Goal: Task Accomplishment & Management: Manage account settings

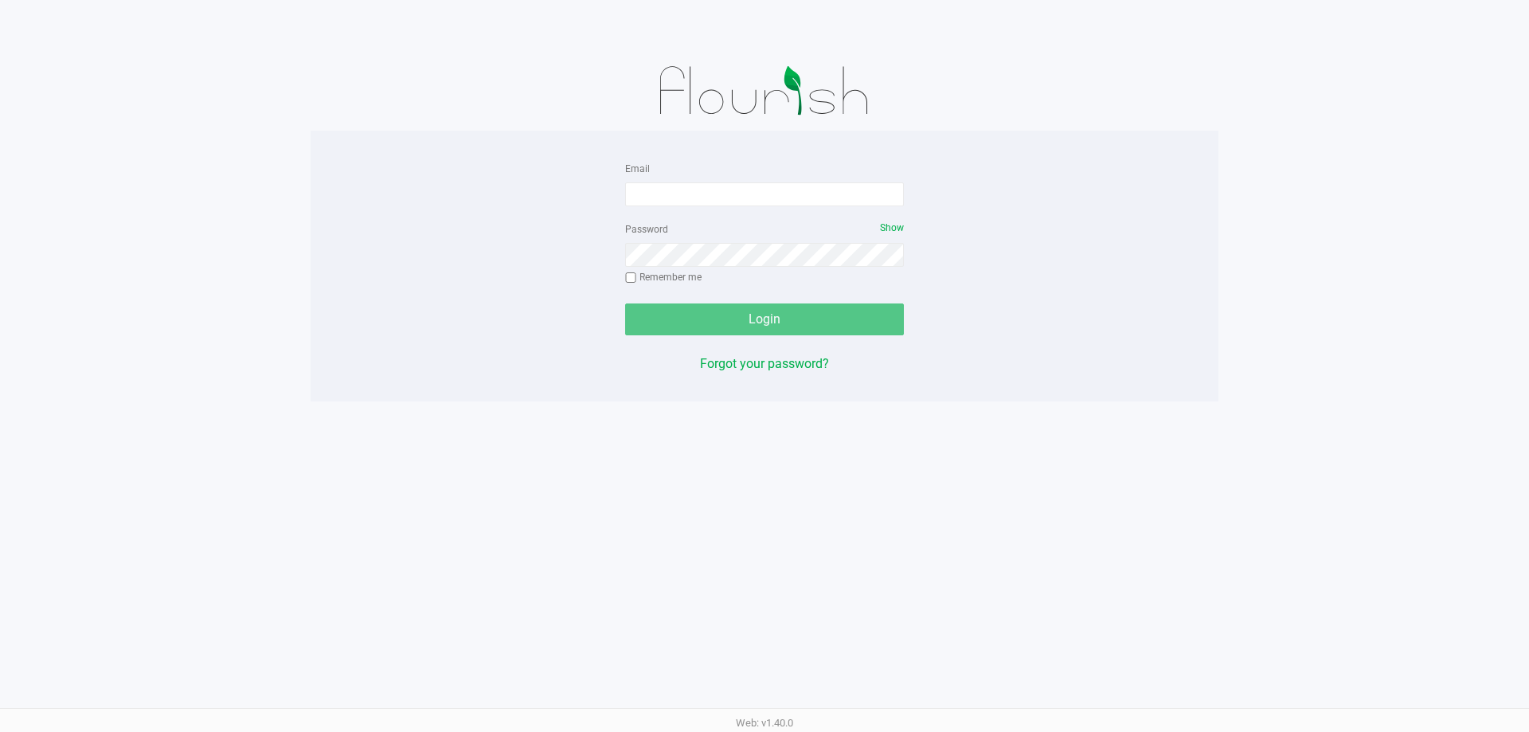
drag, startPoint x: 471, startPoint y: 363, endPoint x: 543, endPoint y: 303, distance: 93.9
click at [471, 364] on div "Email Password Show Remember me Login Forgot your password?" at bounding box center [765, 265] width 908 height 215
click at [633, 210] on form "Email Password Show Remember me Login" at bounding box center [764, 246] width 279 height 177
click at [634, 210] on form "Email Password Show Remember me Login" at bounding box center [764, 246] width 279 height 177
click at [648, 203] on input "Email" at bounding box center [764, 194] width 279 height 24
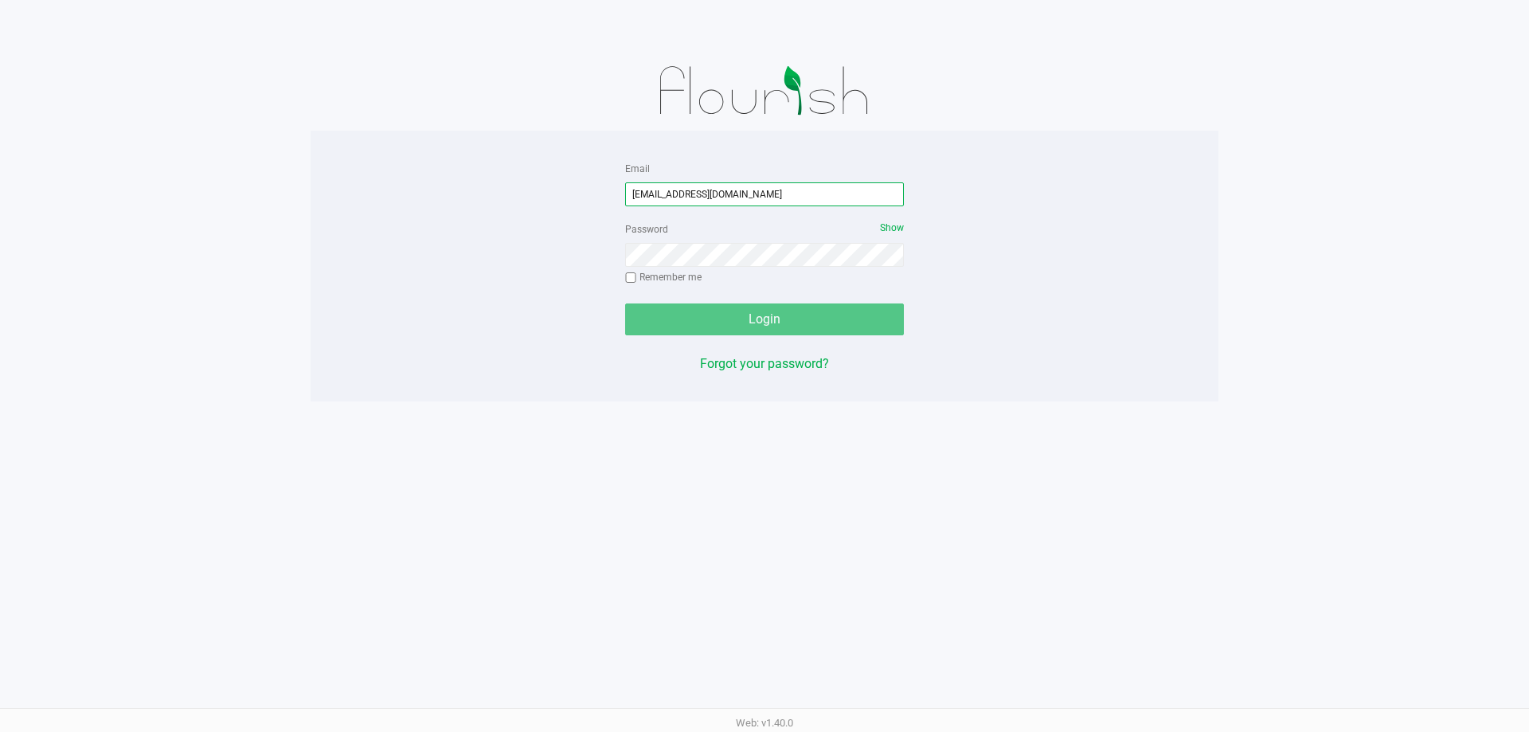
type input "[EMAIL_ADDRESS][DOMAIN_NAME]"
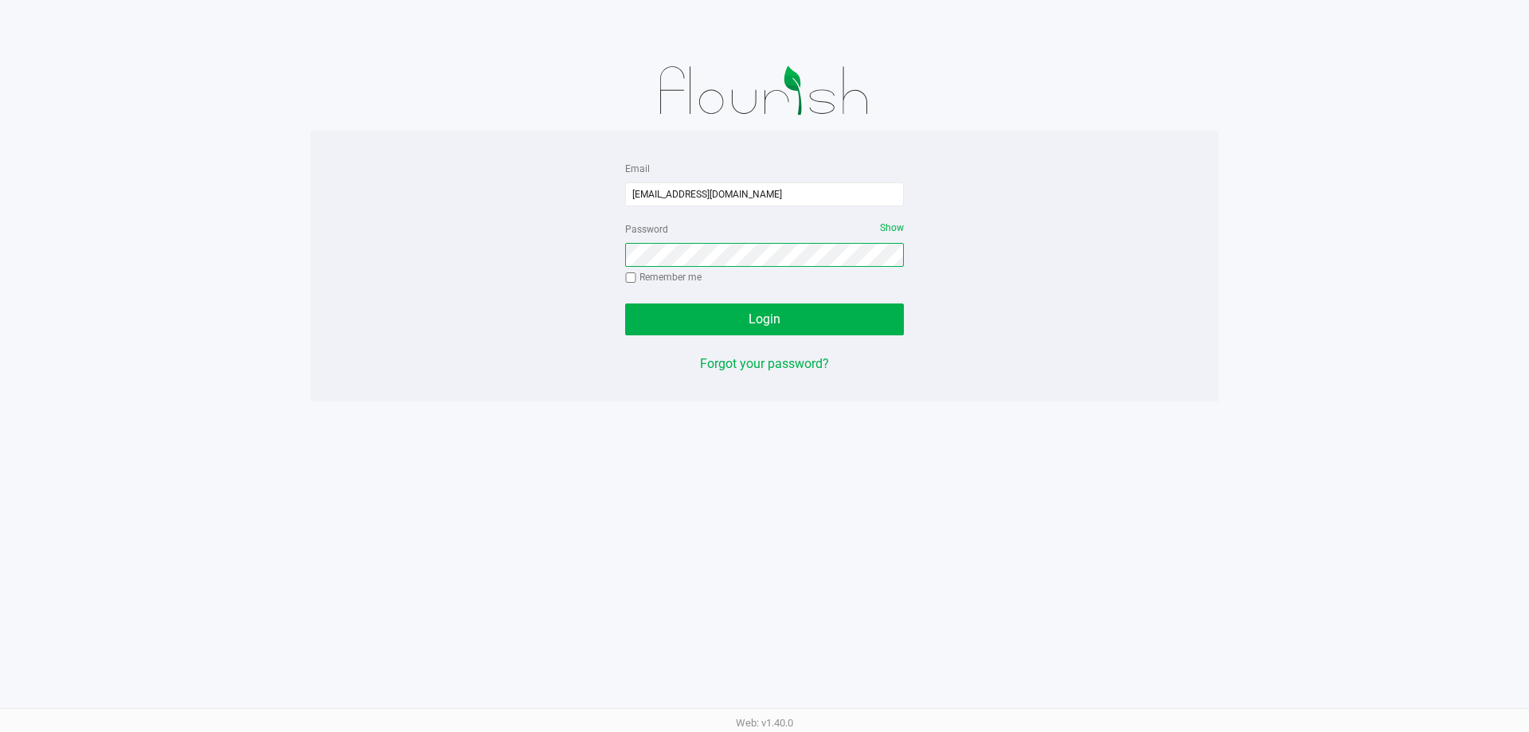
click at [625, 303] on button "Login" at bounding box center [764, 319] width 279 height 32
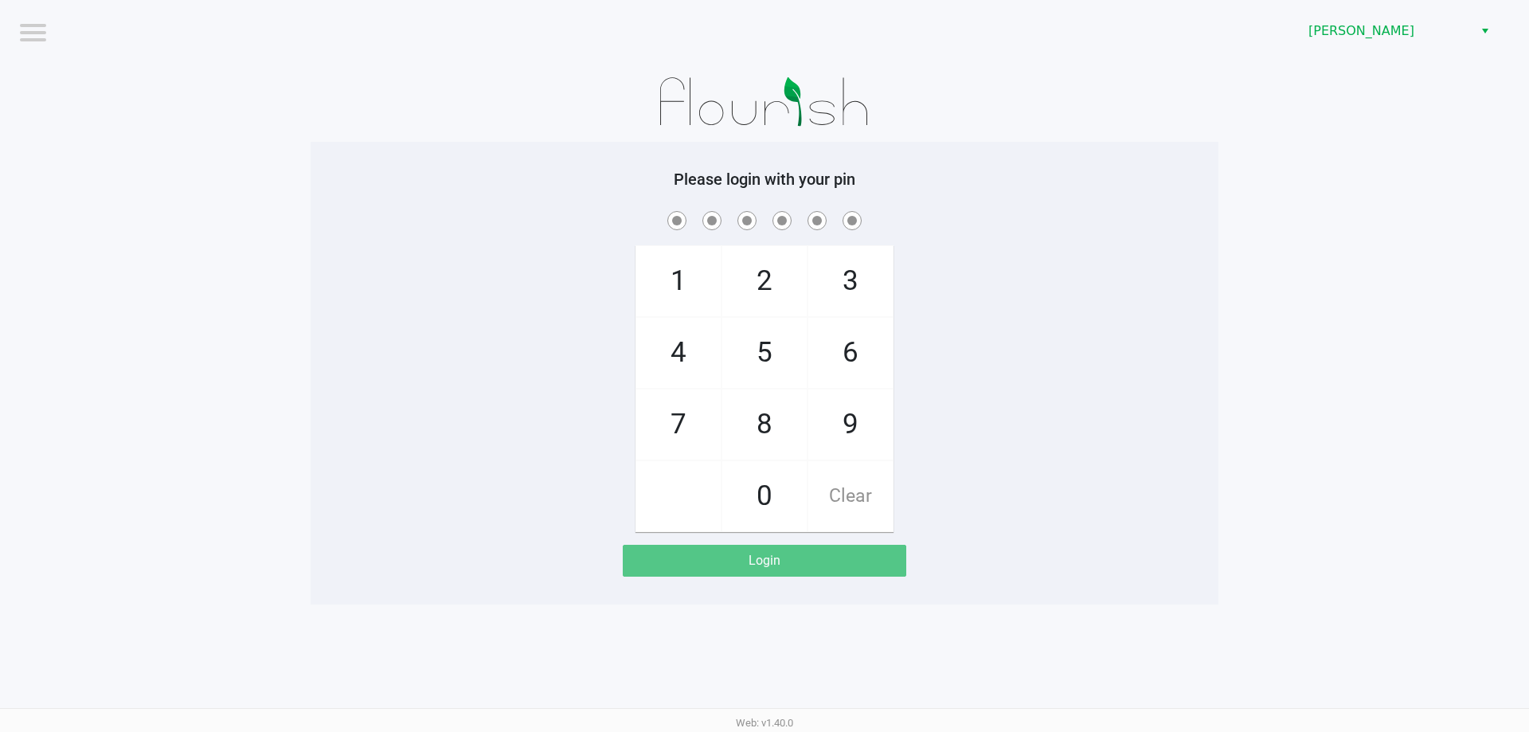
click at [380, 221] on span at bounding box center [765, 220] width 884 height 25
checkbox input "true"
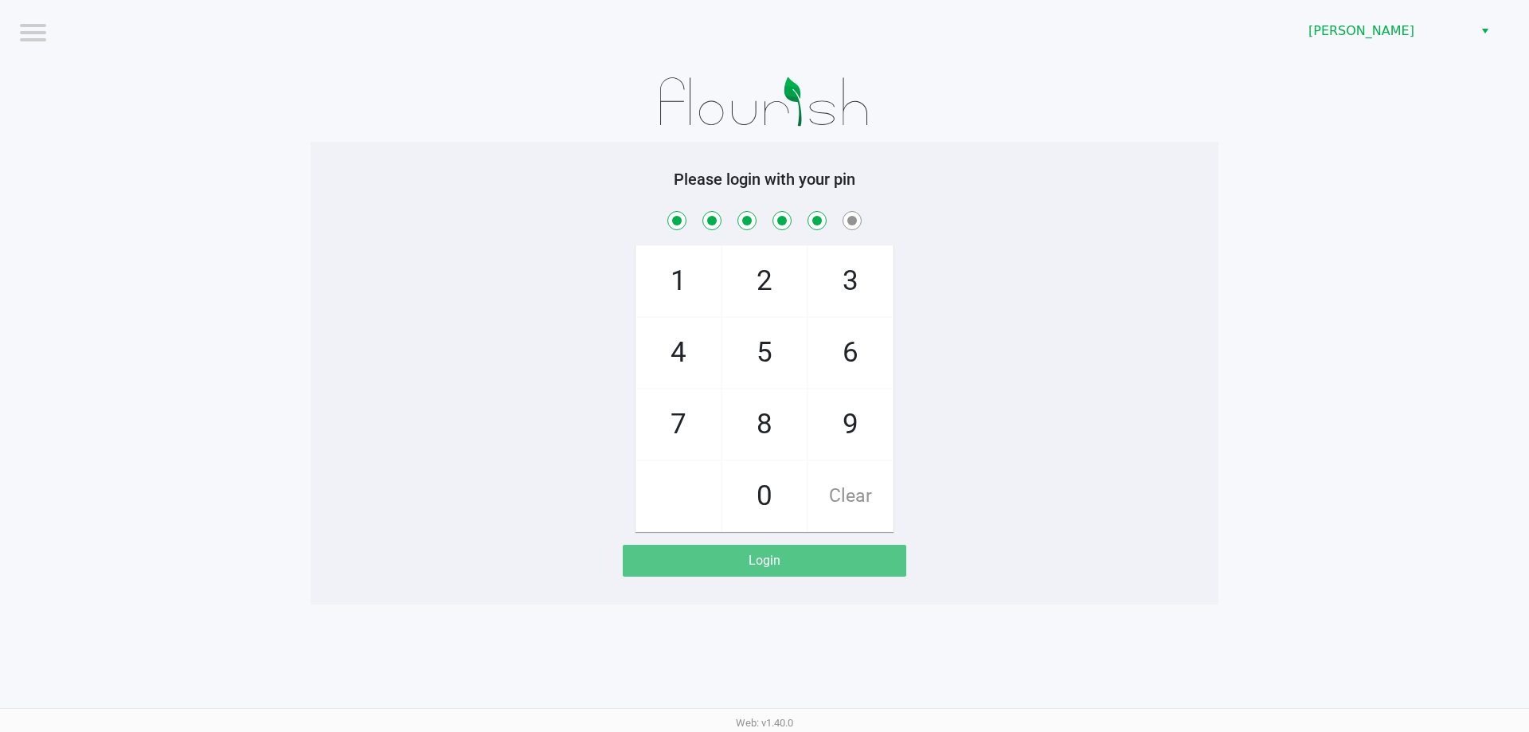
checkbox input "true"
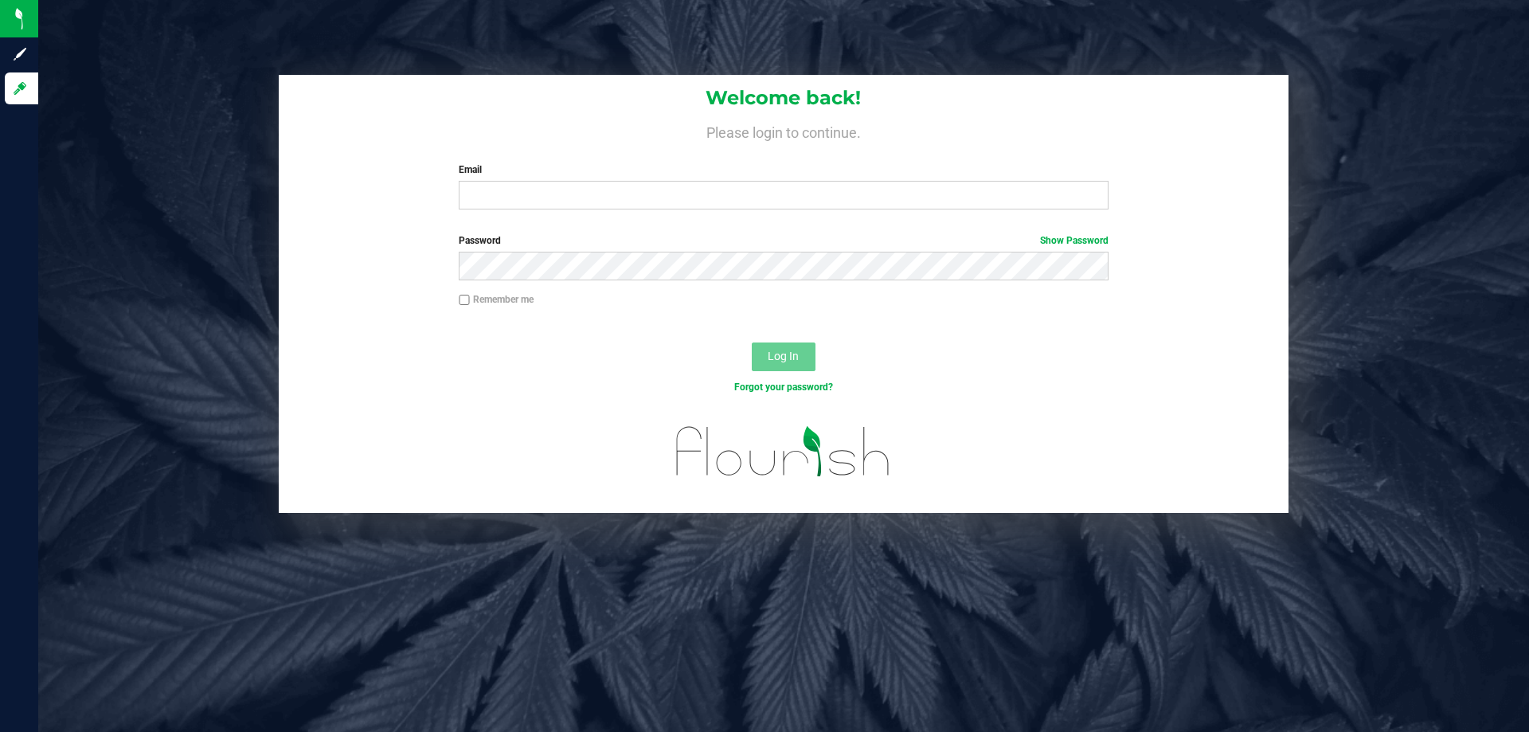
click at [551, 211] on div "Welcome back! Please login to continue. Email Required Please format your email…" at bounding box center [784, 148] width 1010 height 147
click at [548, 202] on input "Email" at bounding box center [783, 195] width 649 height 29
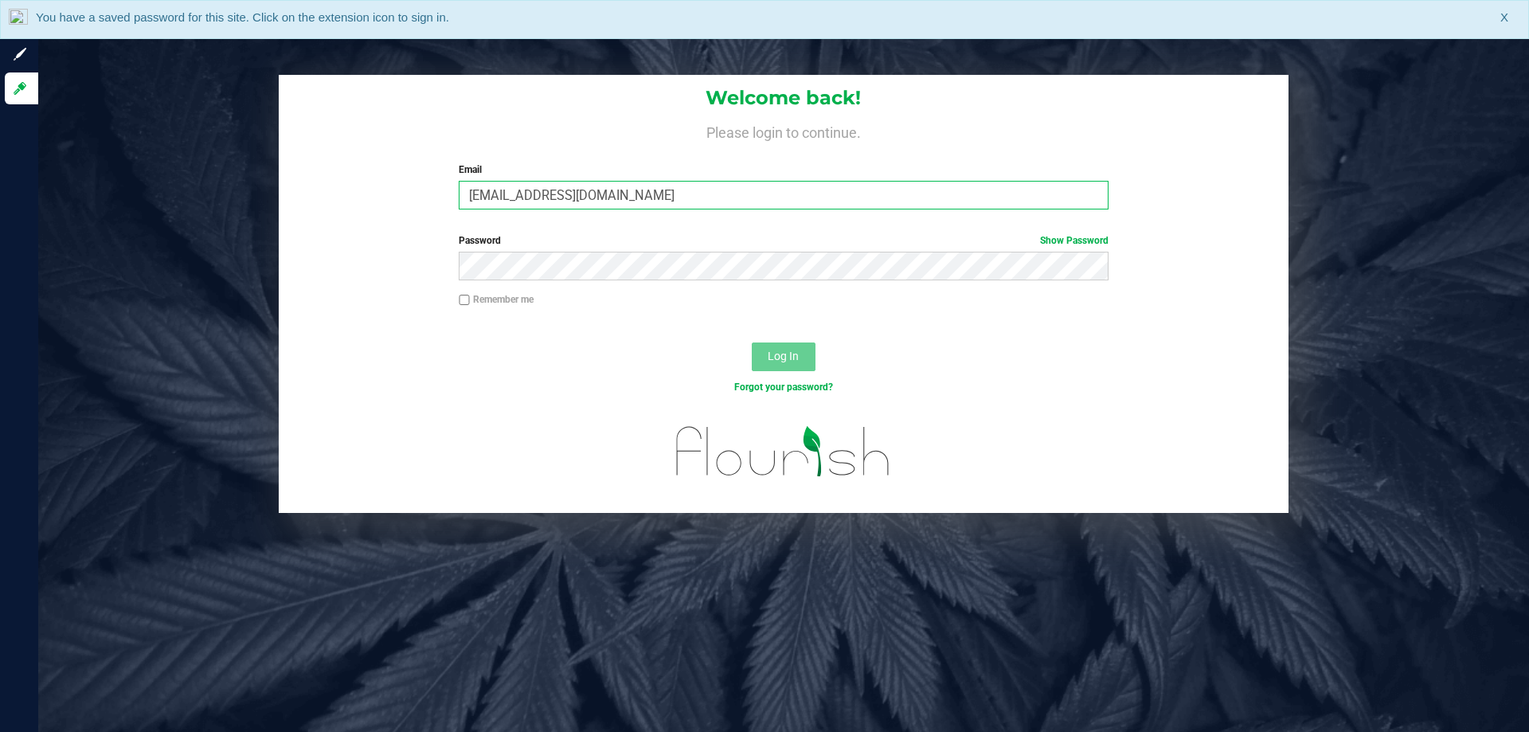
type input "[EMAIL_ADDRESS][DOMAIN_NAME]"
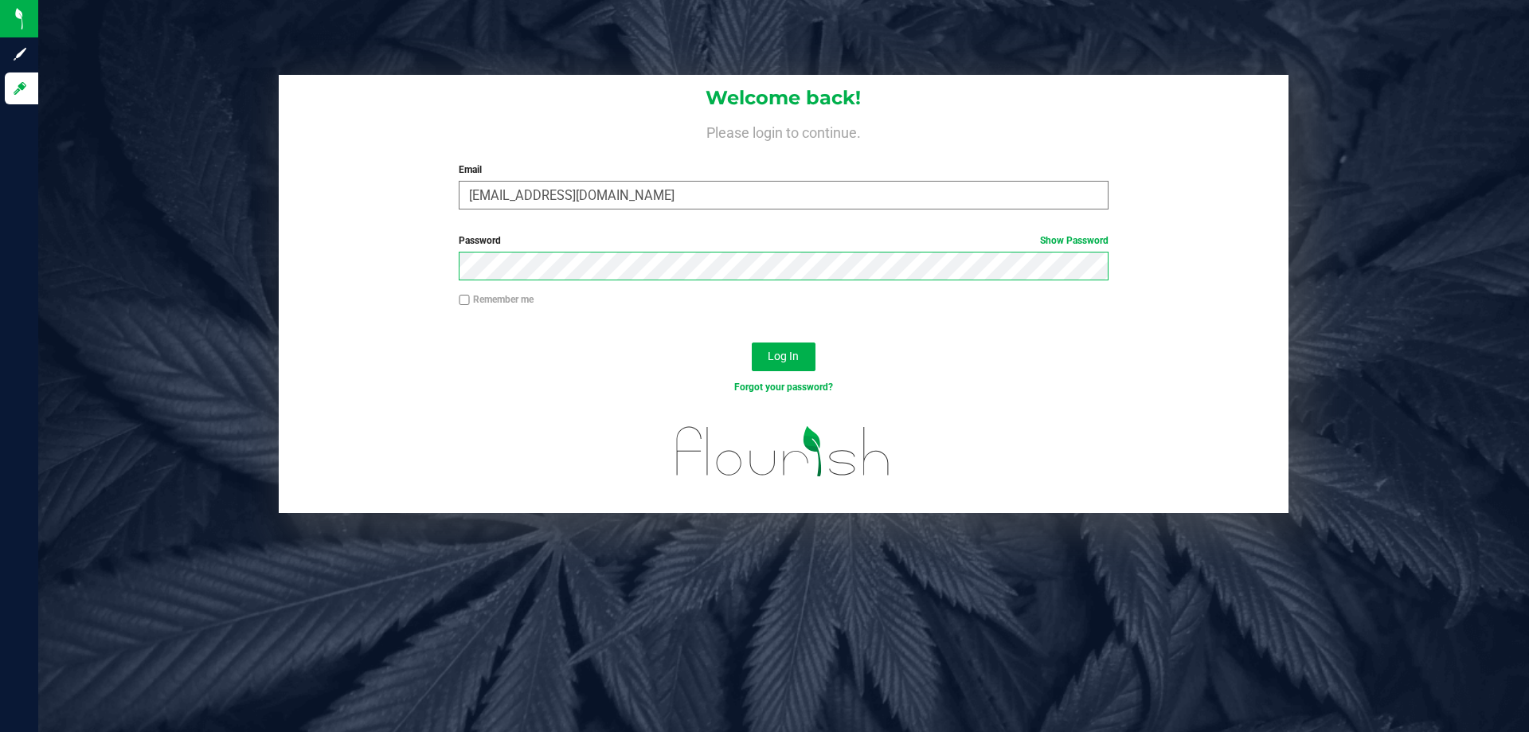
click at [752, 342] on button "Log In" at bounding box center [784, 356] width 64 height 29
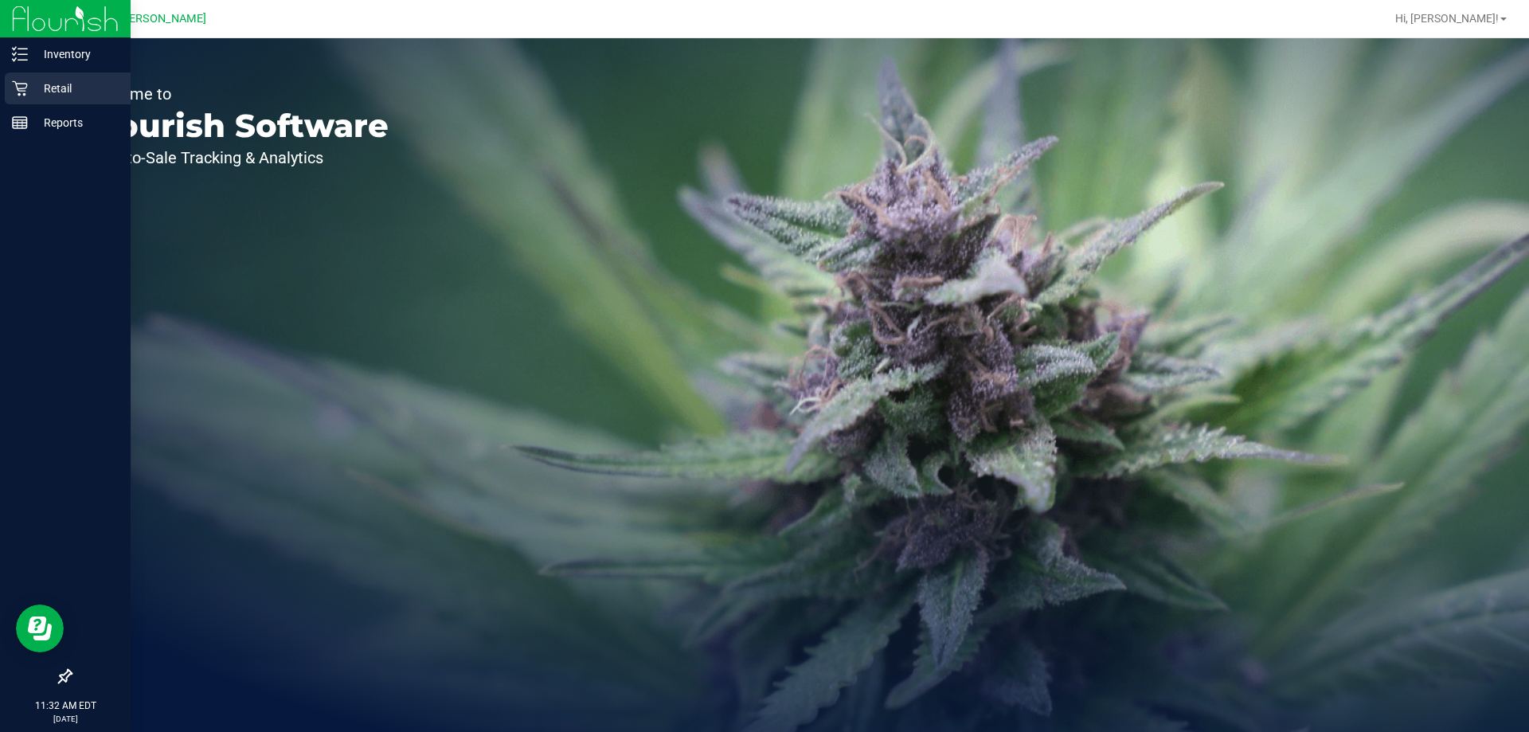
click at [37, 84] on p "Retail" at bounding box center [76, 88] width 96 height 19
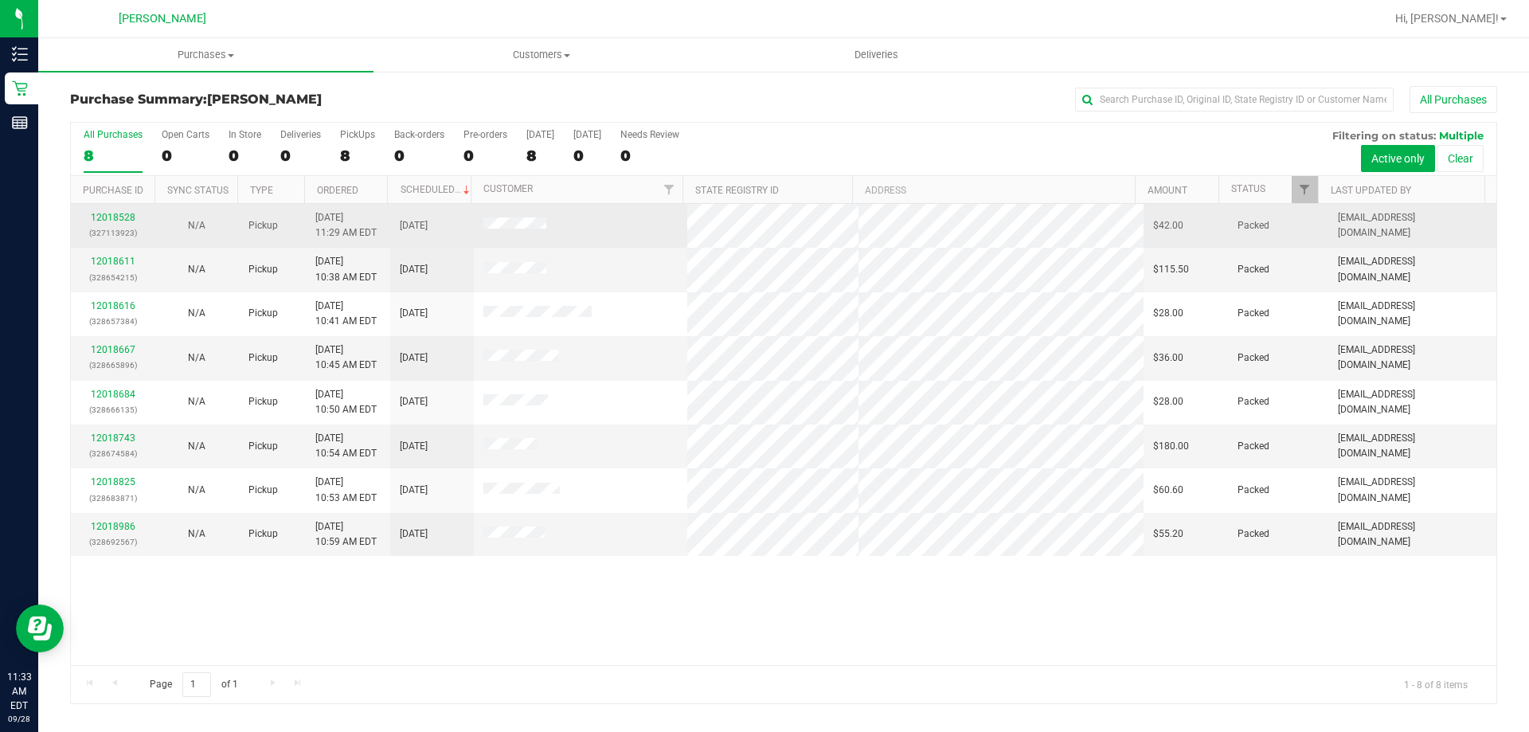
click at [111, 227] on p "(327113923)" at bounding box center [112, 232] width 65 height 15
click at [128, 221] on link "12018528" at bounding box center [113, 217] width 45 height 11
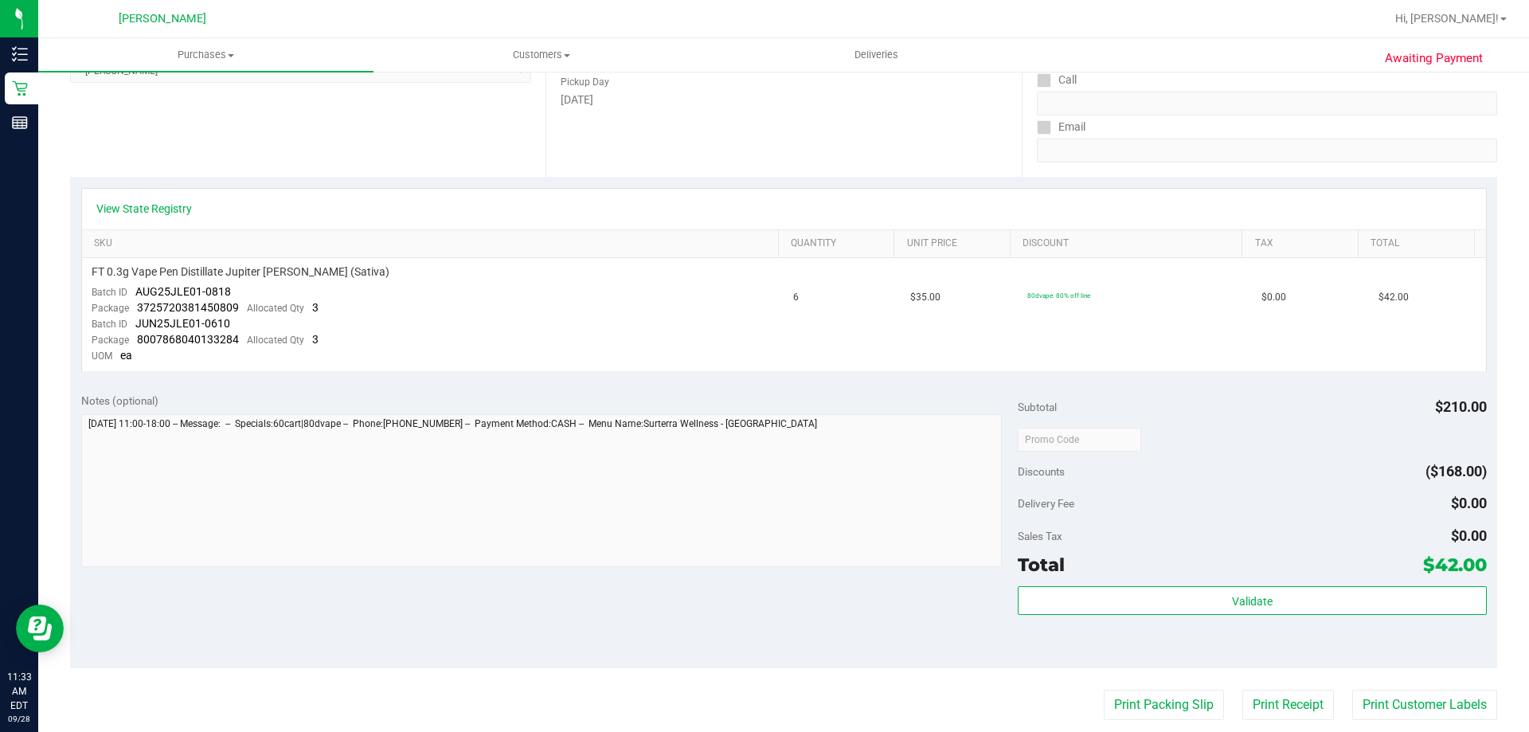
scroll to position [319, 0]
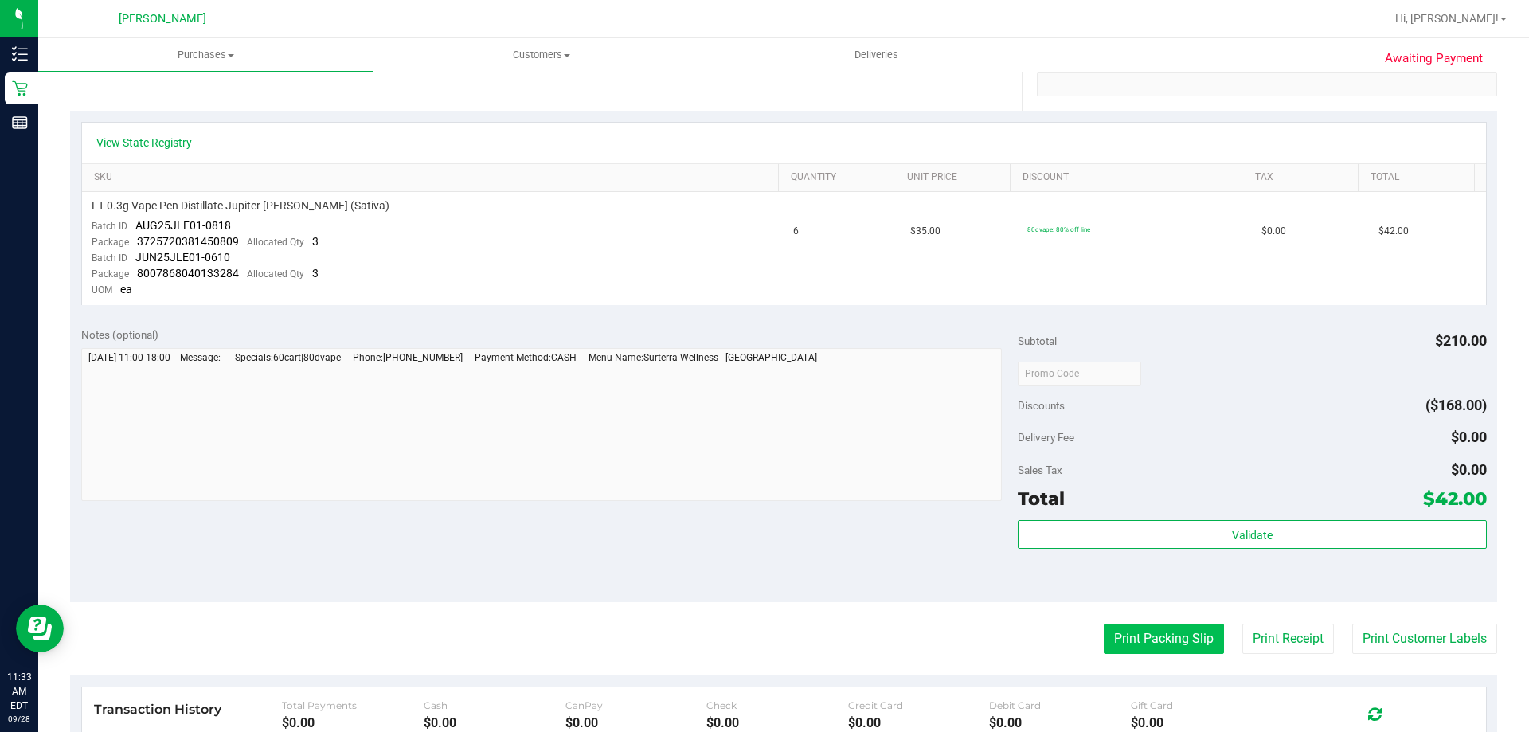
click at [1161, 638] on button "Print Packing Slip" at bounding box center [1164, 639] width 120 height 30
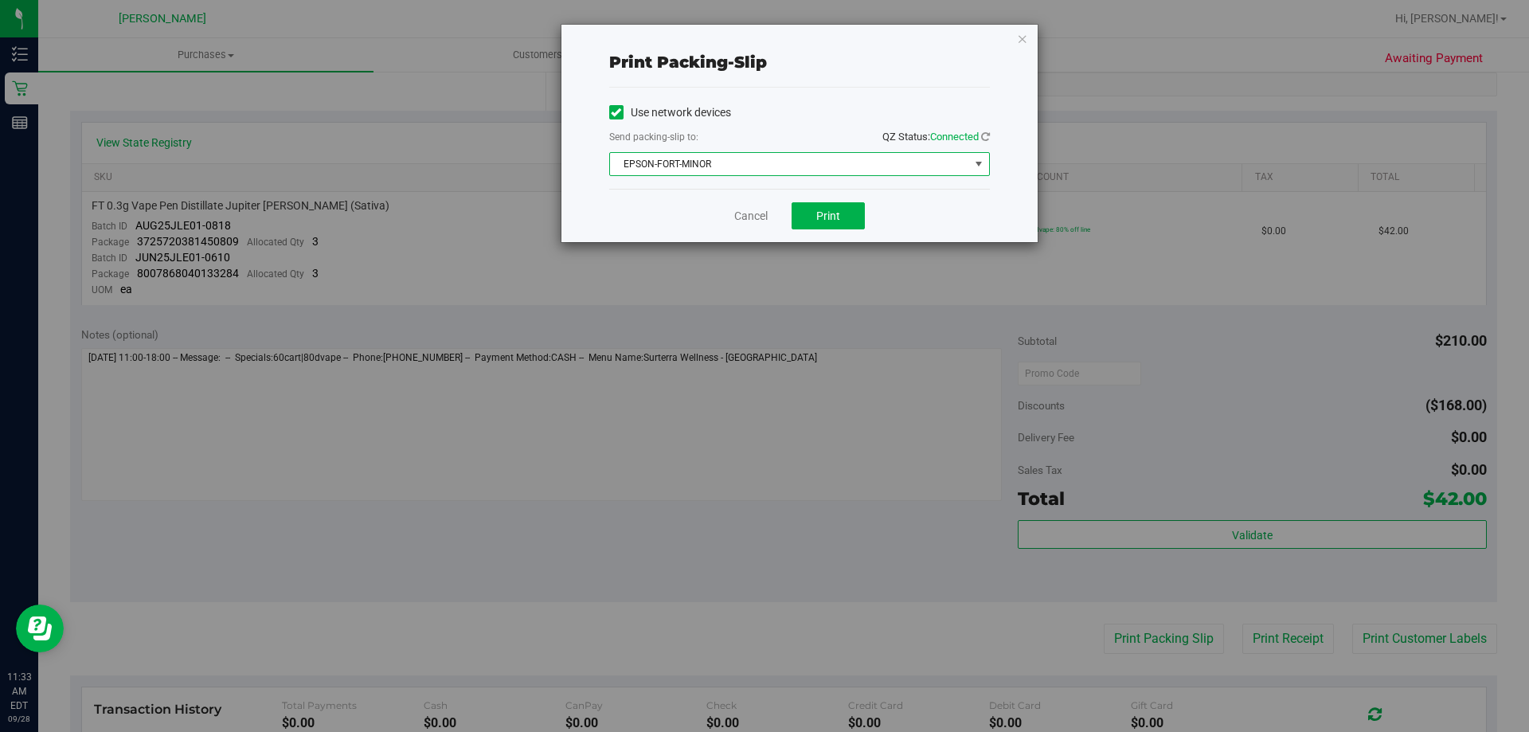
click at [737, 172] on span "EPSON-FORT-MINOR" at bounding box center [789, 164] width 359 height 22
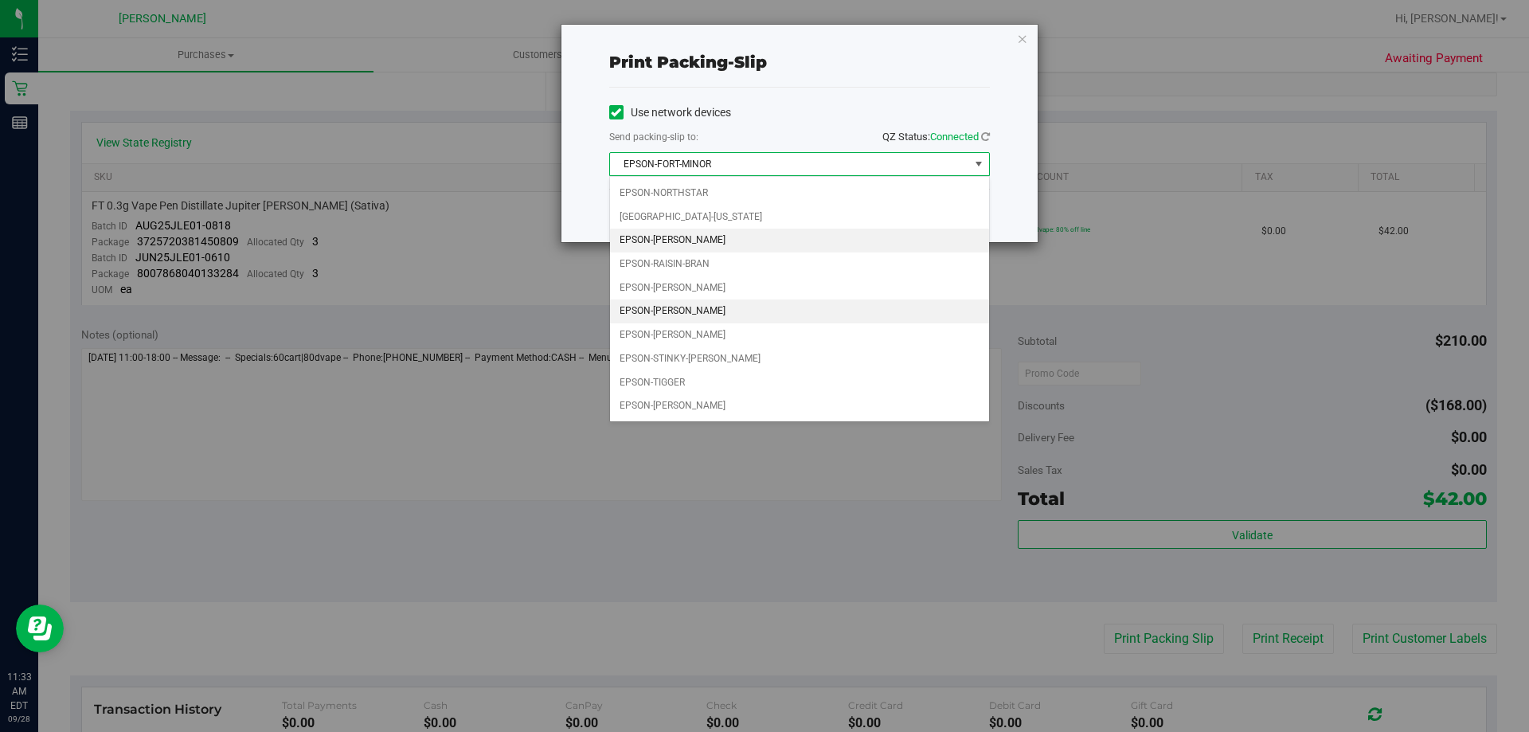
scroll to position [68, 0]
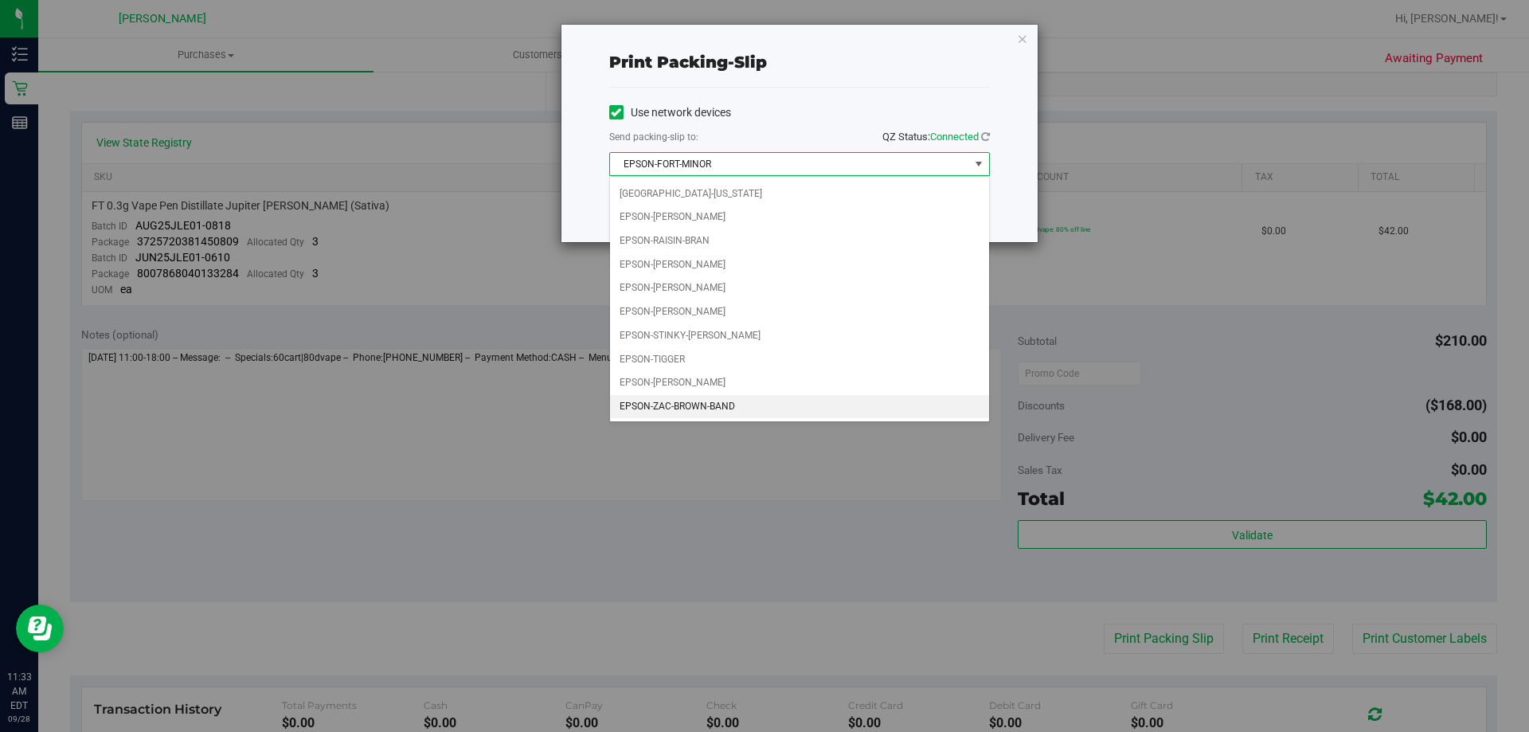
click at [683, 405] on li "EPSON-ZAC-BROWN-BAND" at bounding box center [799, 407] width 379 height 24
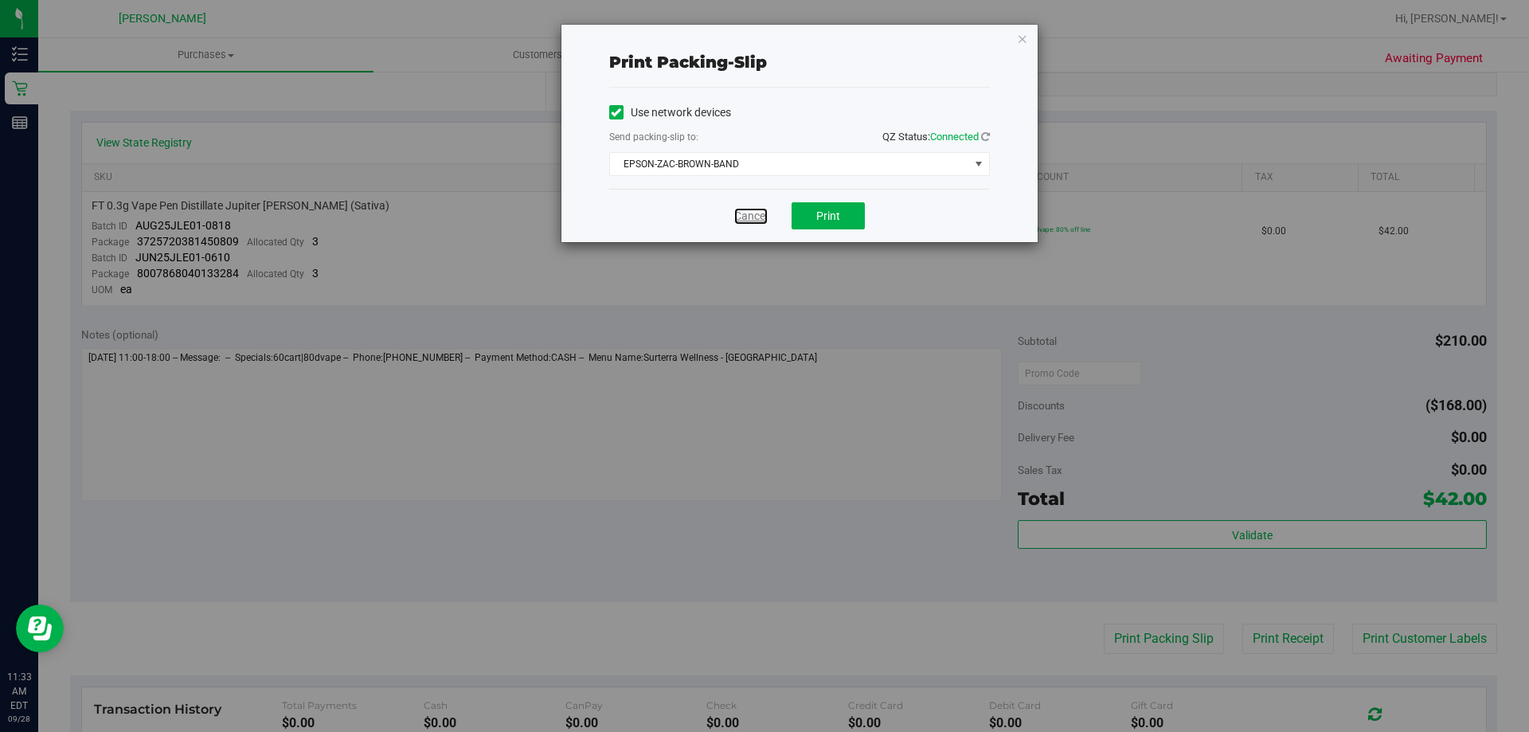
drag, startPoint x: 768, startPoint y: 218, endPoint x: 1246, endPoint y: 482, distance: 546.5
click at [768, 220] on link "Cancel" at bounding box center [750, 216] width 33 height 17
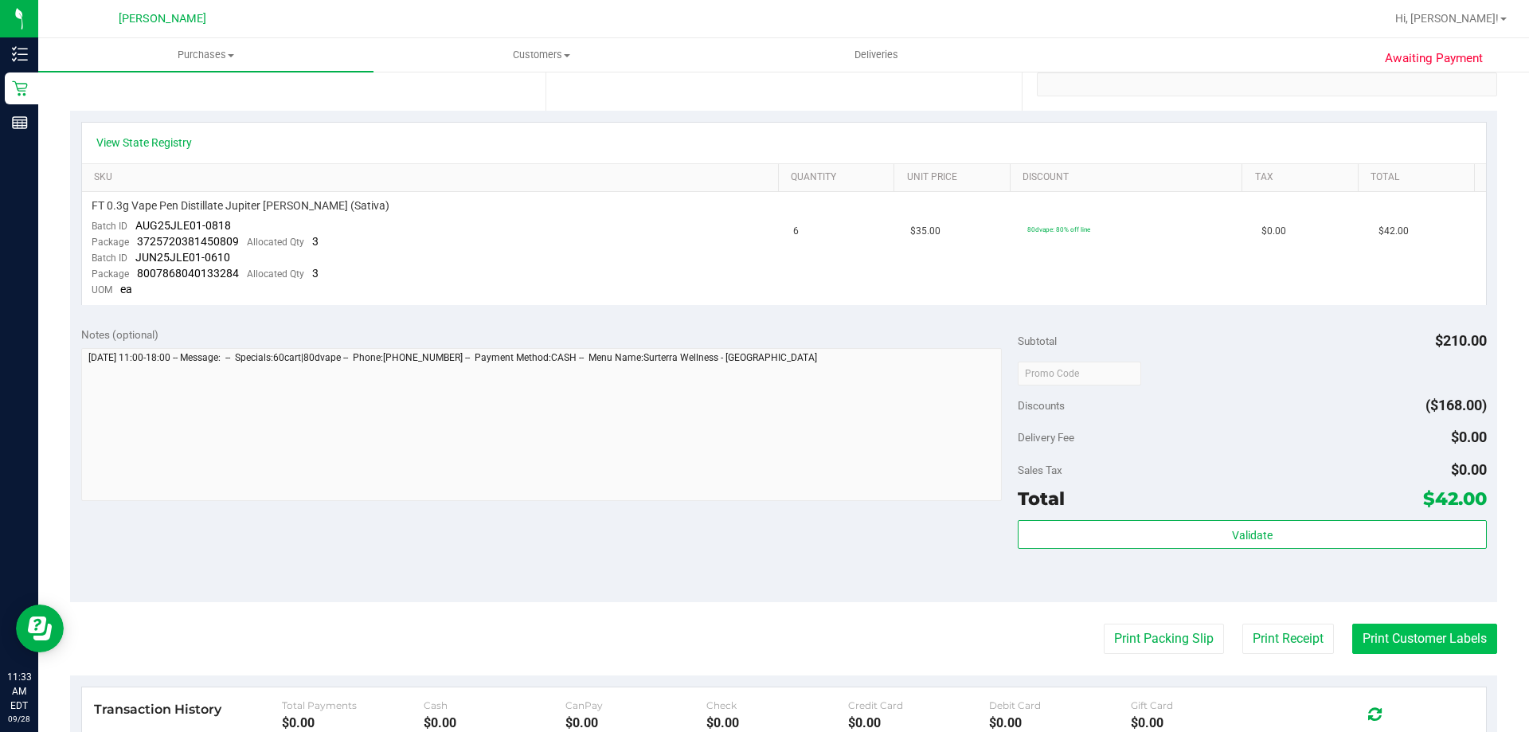
click at [1398, 638] on button "Print Customer Labels" at bounding box center [1424, 639] width 145 height 30
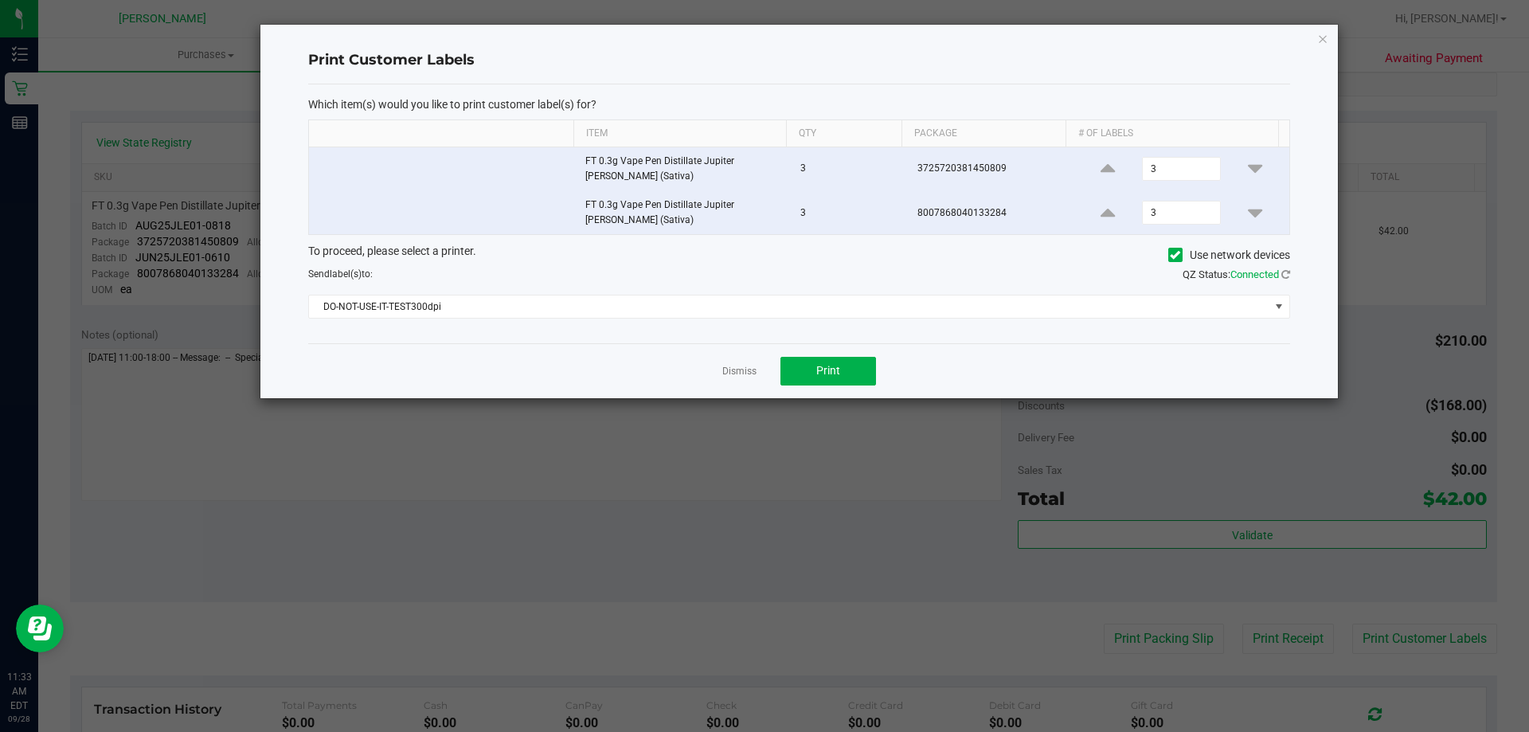
click at [534, 326] on div "Which item(s) would you like to print customer label(s) for? Item Qty Package #…" at bounding box center [799, 213] width 982 height 259
click at [551, 311] on span "DO-NOT-USE-IT-TEST300dpi" at bounding box center [789, 306] width 961 height 22
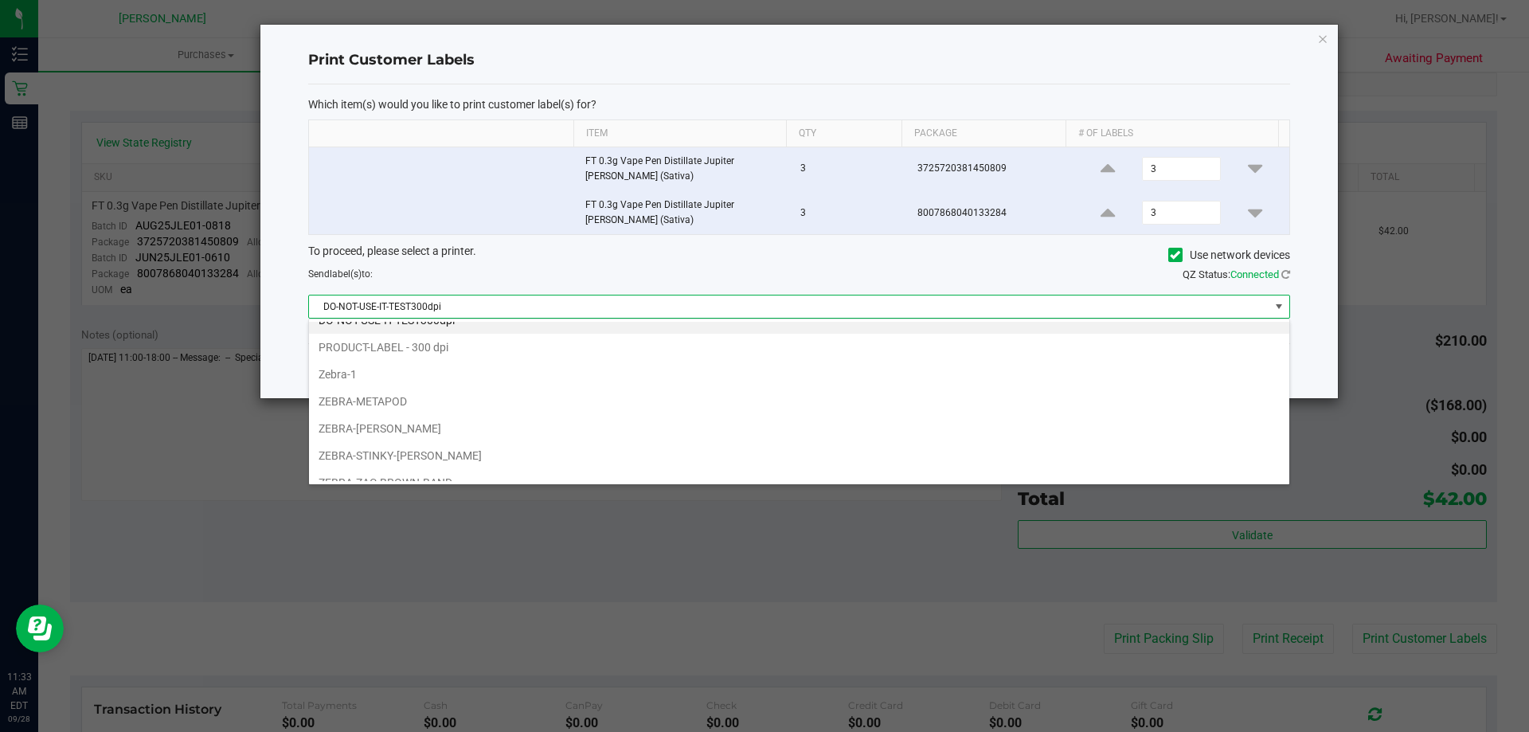
scroll to position [30, 0]
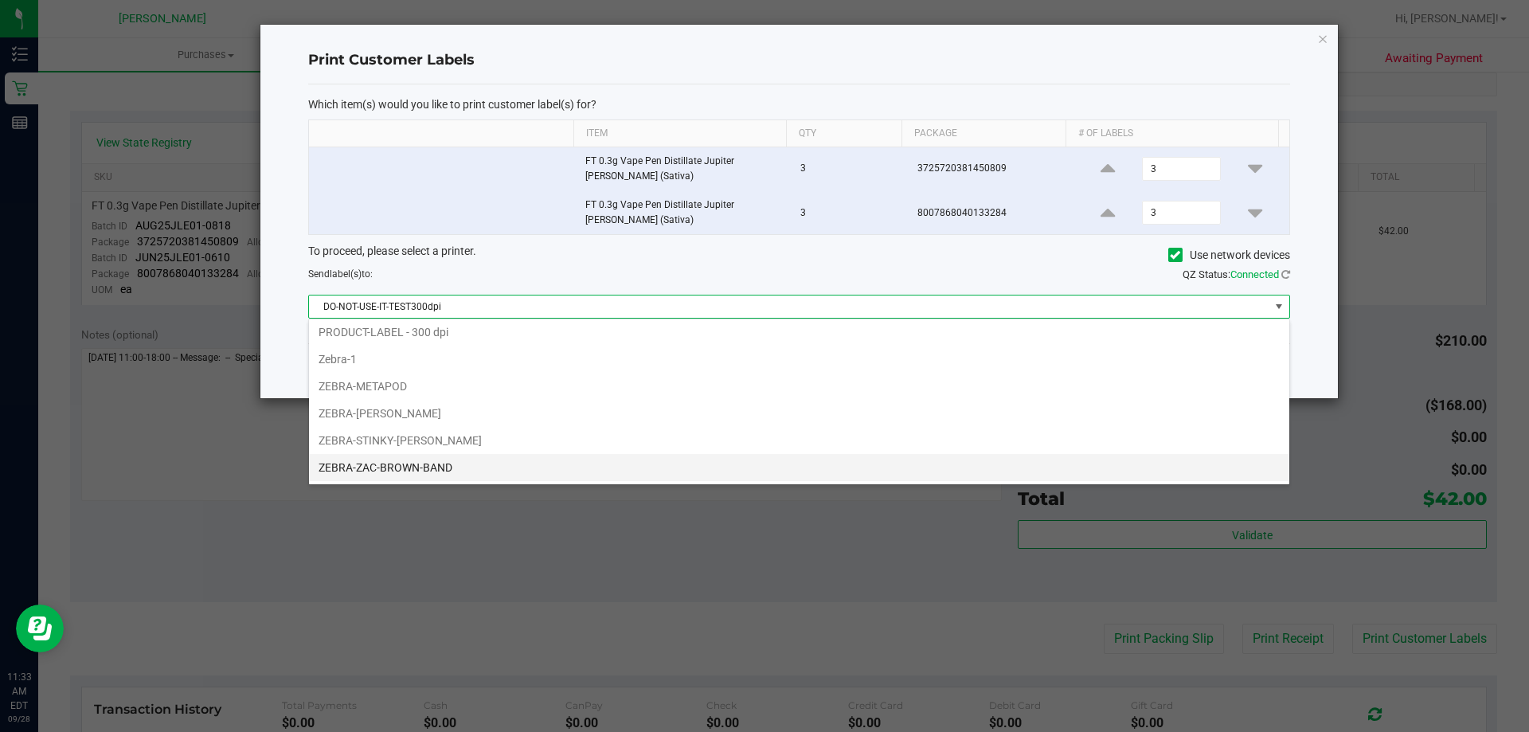
click at [412, 471] on li "ZEBRA-ZAC-BROWN-BAND" at bounding box center [799, 467] width 980 height 27
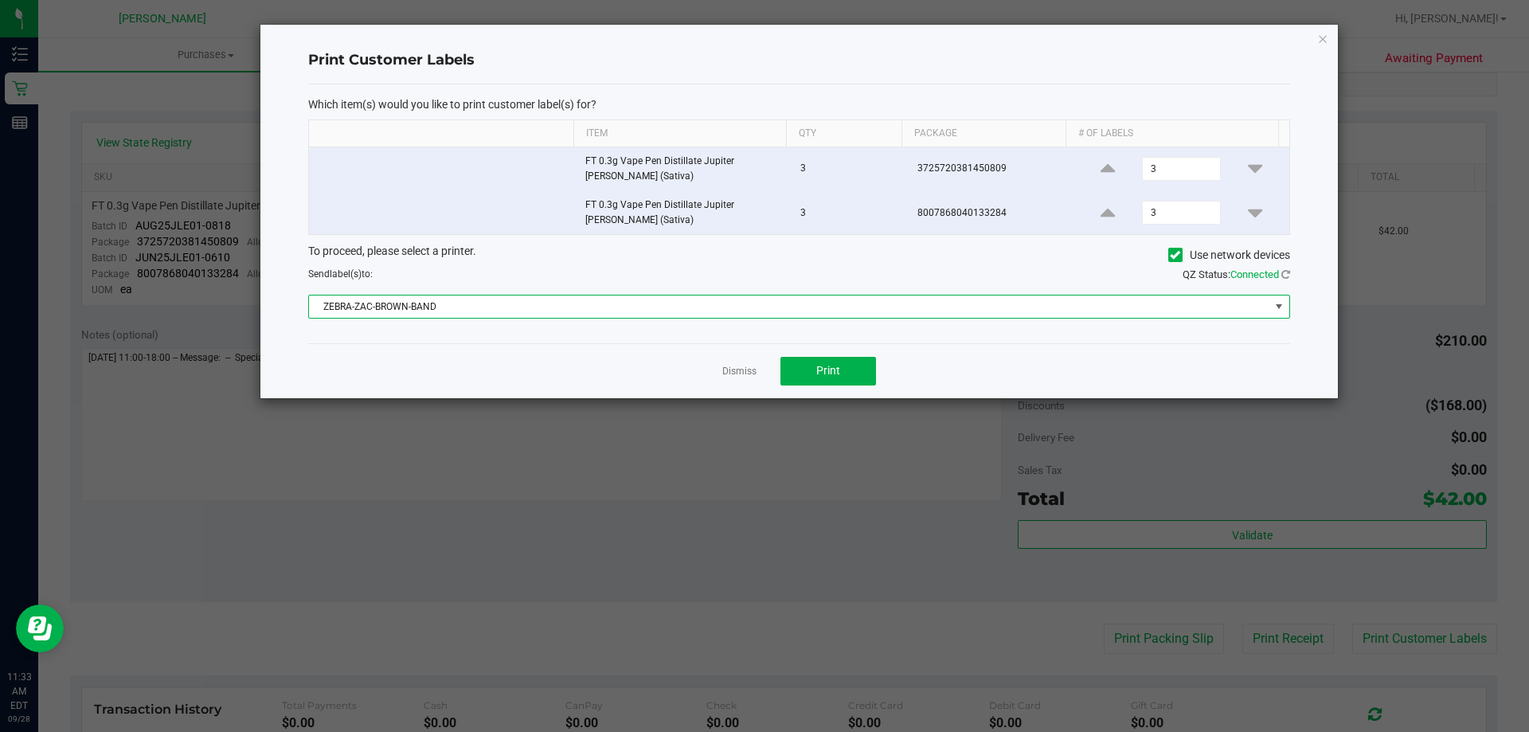
click at [769, 366] on div "Dismiss Print" at bounding box center [799, 370] width 982 height 55
click at [760, 370] on div "Dismiss Print" at bounding box center [799, 370] width 982 height 55
click at [756, 377] on div "Dismiss Print" at bounding box center [799, 370] width 982 height 55
click at [744, 369] on link "Dismiss" at bounding box center [739, 372] width 34 height 14
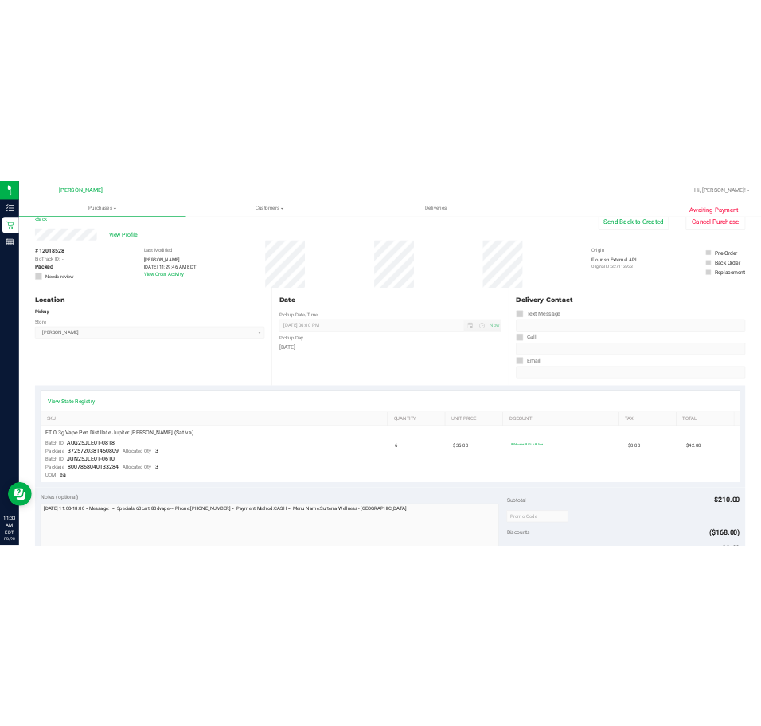
scroll to position [0, 0]
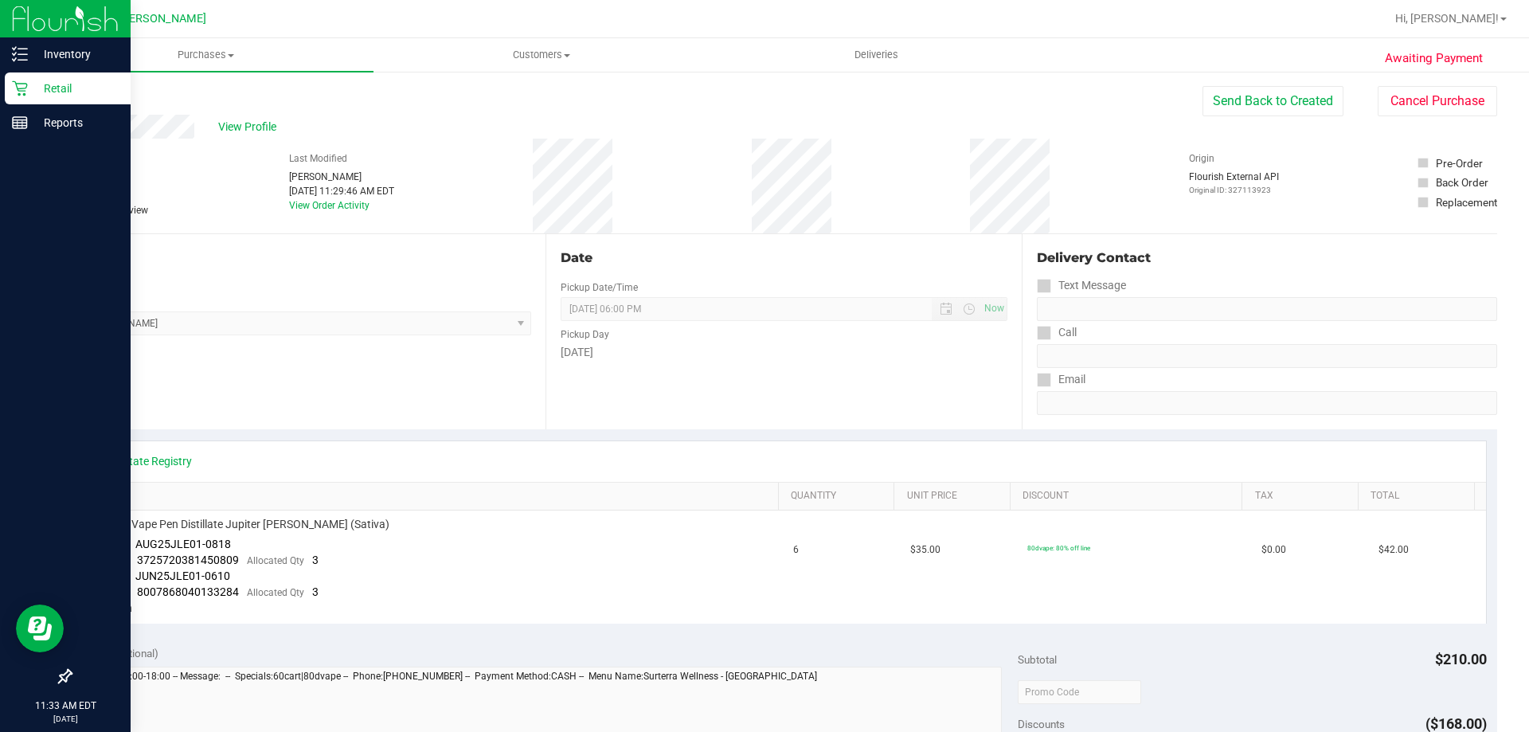
click at [29, 86] on p "Retail" at bounding box center [76, 88] width 96 height 19
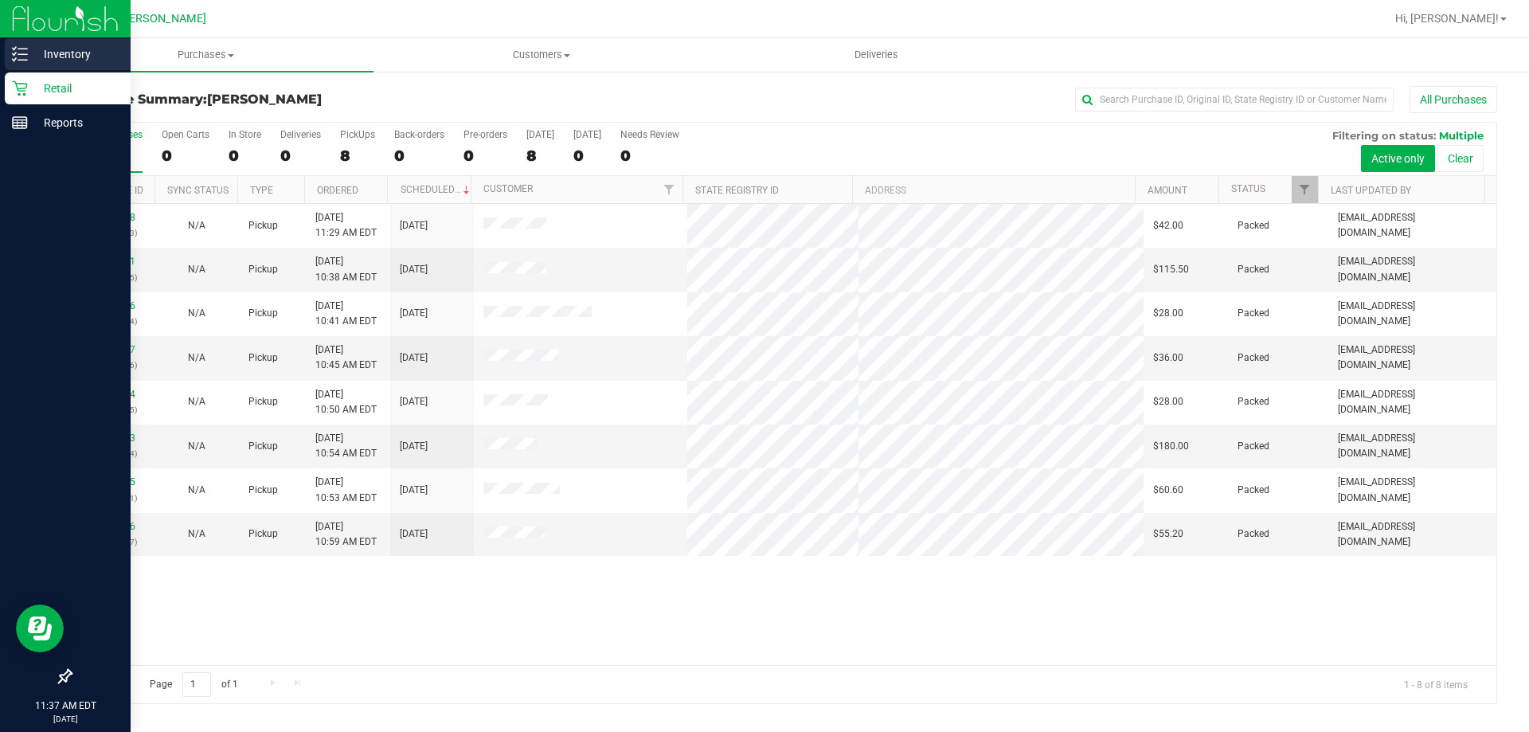
click at [28, 49] on p "Inventory" at bounding box center [76, 54] width 96 height 19
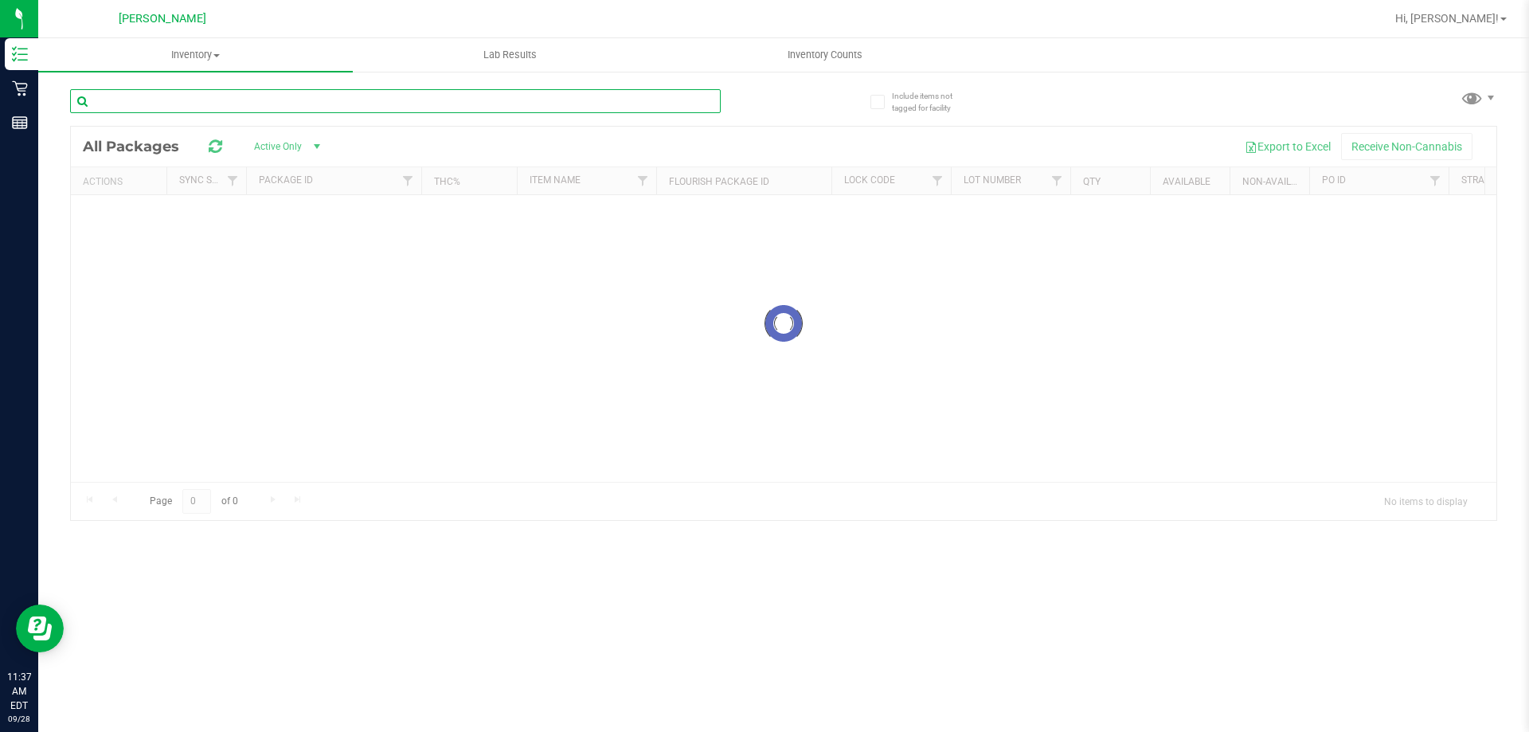
click at [277, 99] on input "text" at bounding box center [395, 101] width 651 height 24
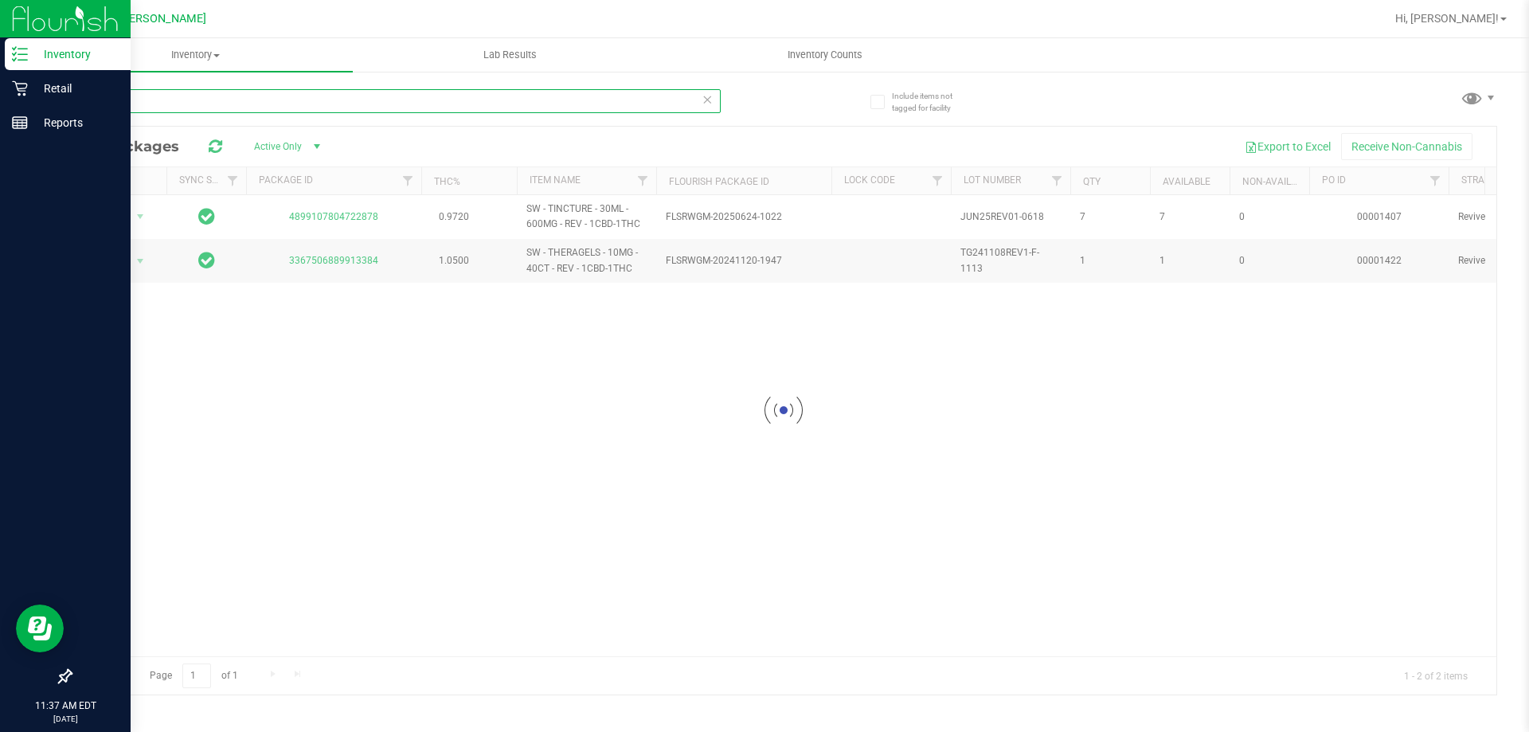
drag, startPoint x: 273, startPoint y: 99, endPoint x: 0, endPoint y: 147, distance: 277.5
click at [0, 147] on div "Inventory Retail Reports 11:37 AM EDT 09/28/2025 09/28 Summerfield WC Hi, Dane!…" at bounding box center [764, 366] width 1529 height 732
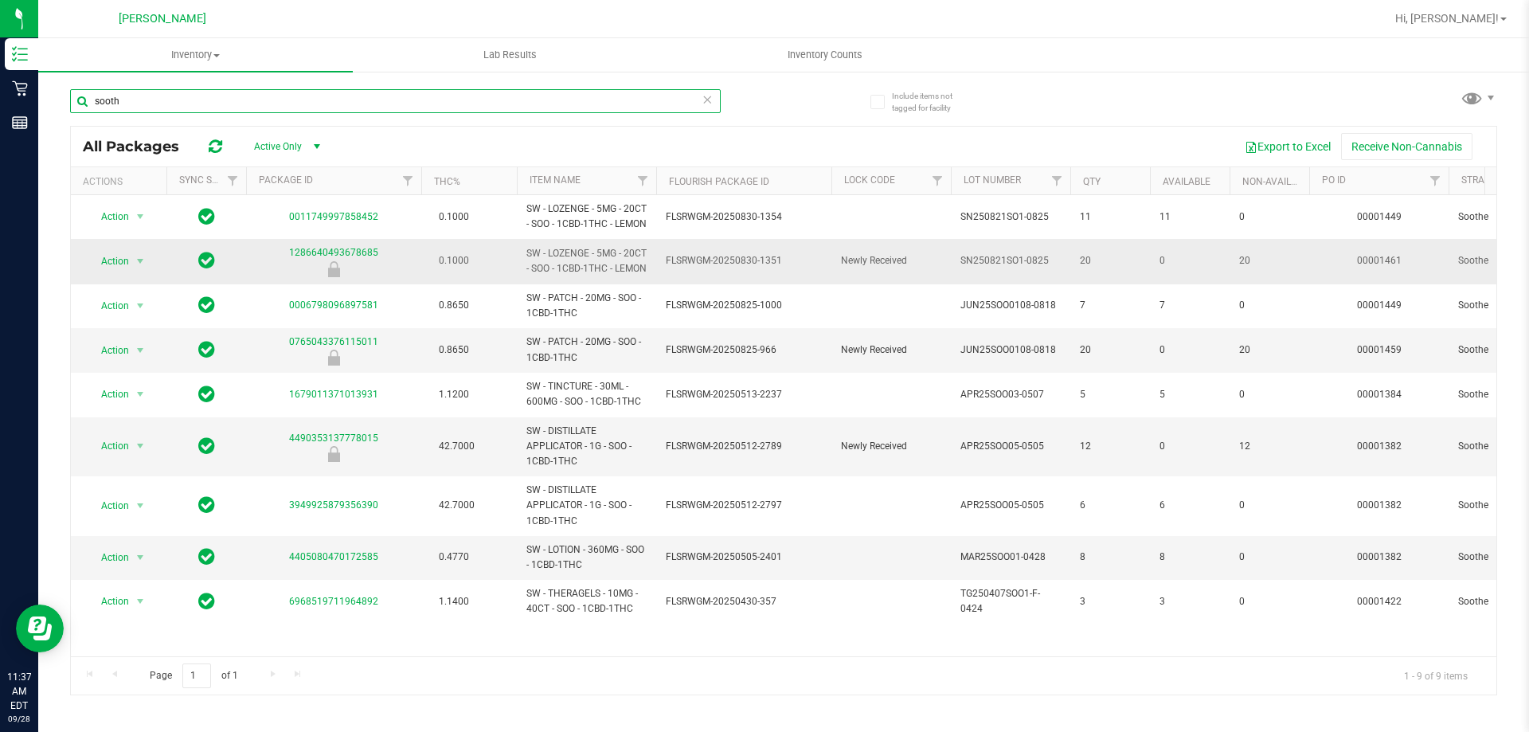
type input "sooth"
click at [616, 276] on span "SW - LOZENGE - 5MG - 20CT - SOO - 1CBD-1THC - LEMON" at bounding box center [586, 261] width 120 height 30
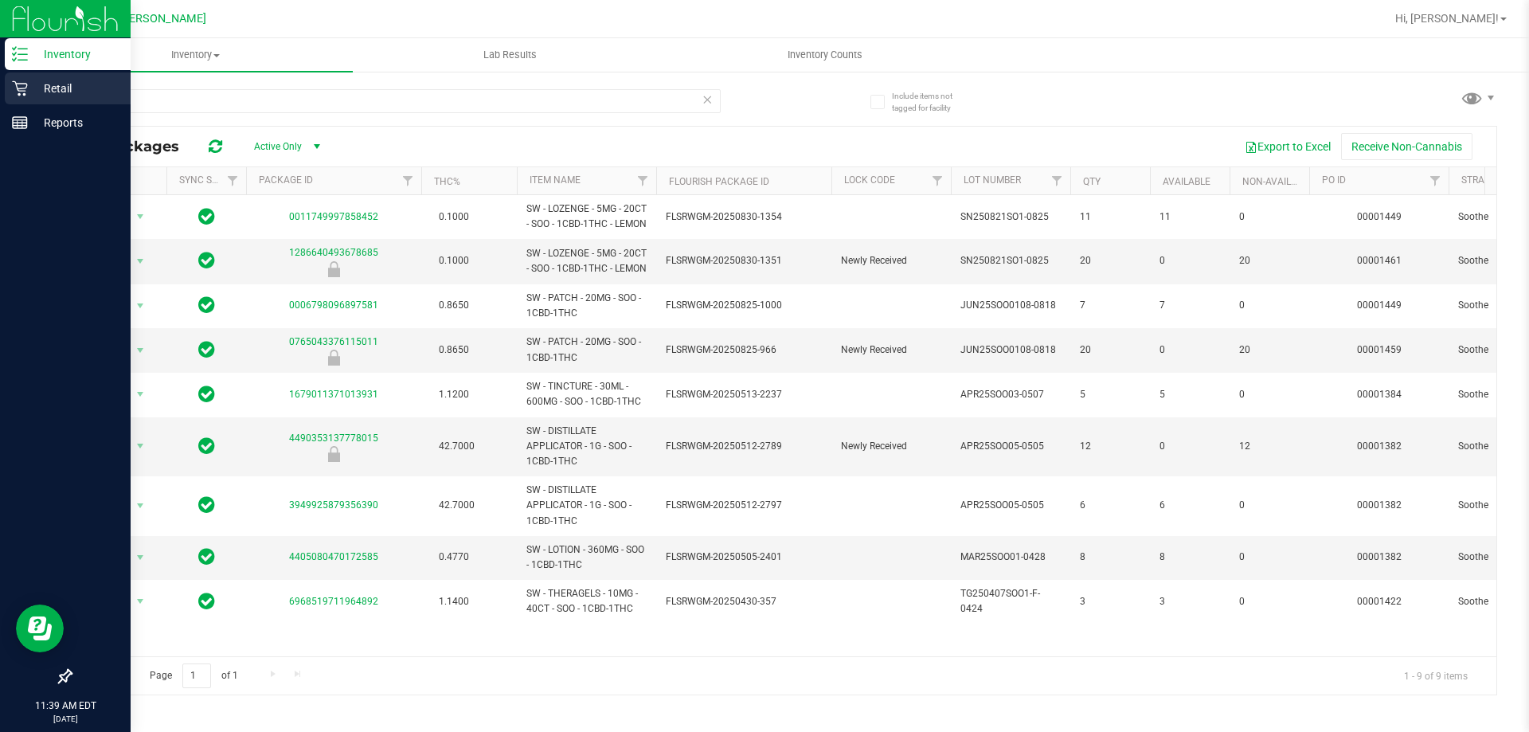
click at [25, 80] on icon at bounding box center [20, 88] width 16 height 16
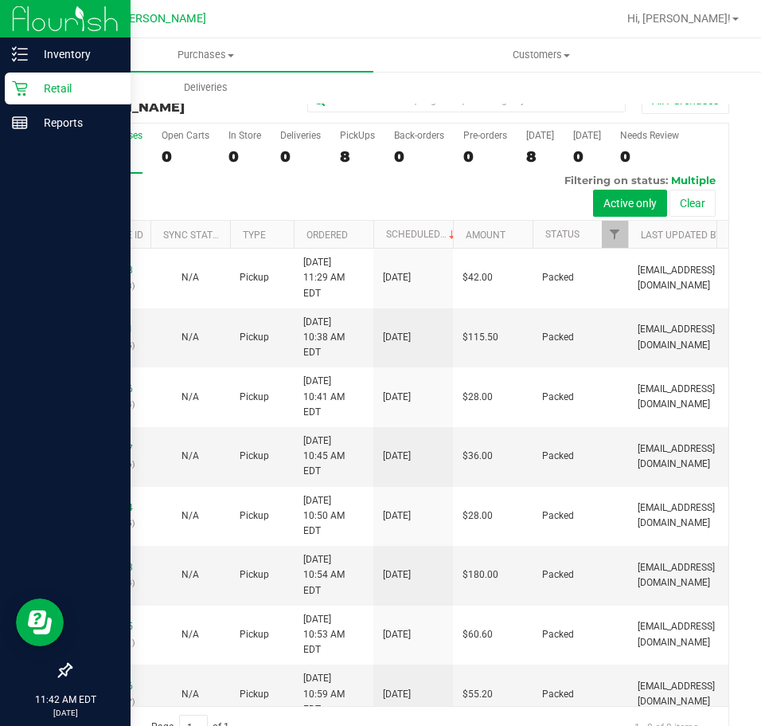
click at [26, 88] on icon at bounding box center [19, 88] width 15 height 15
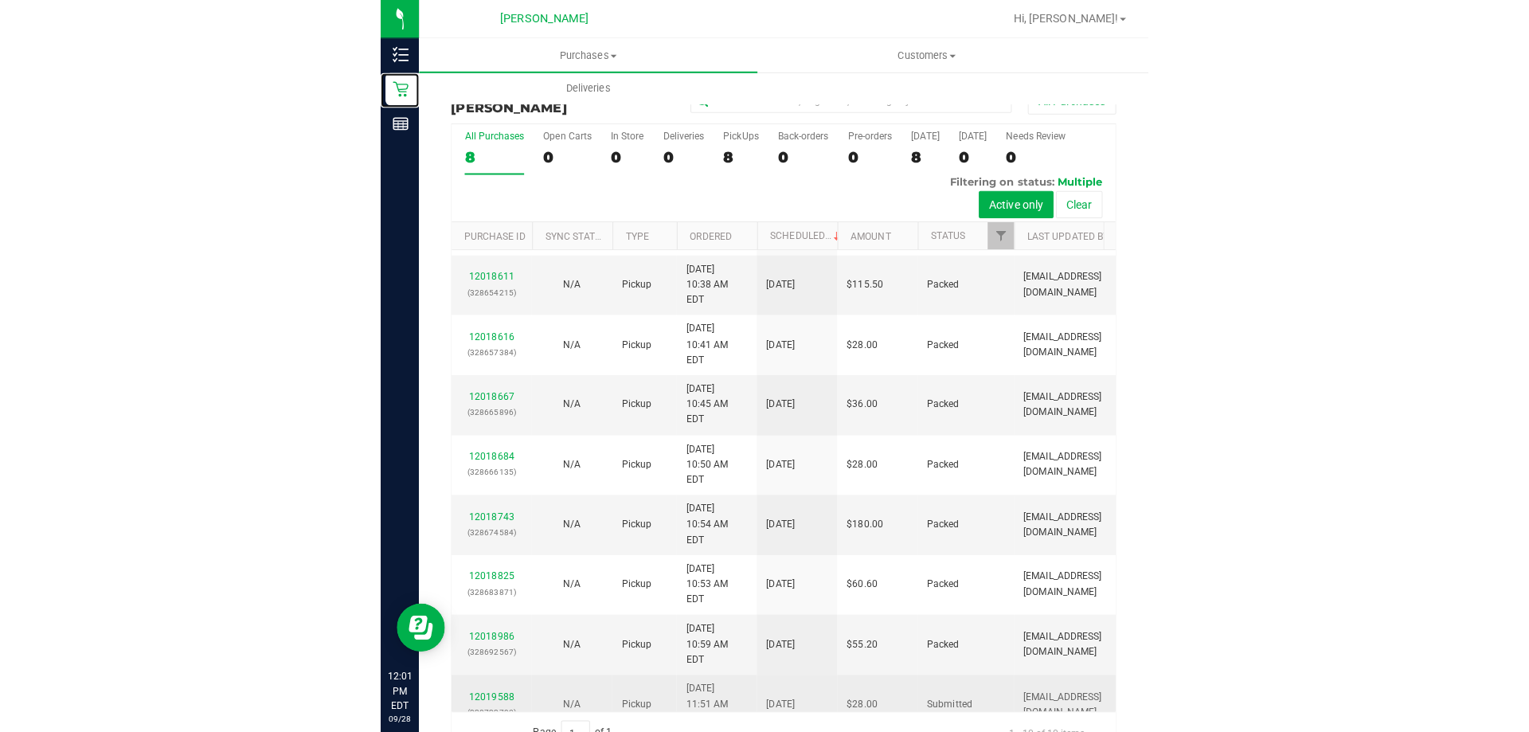
scroll to position [102, 0]
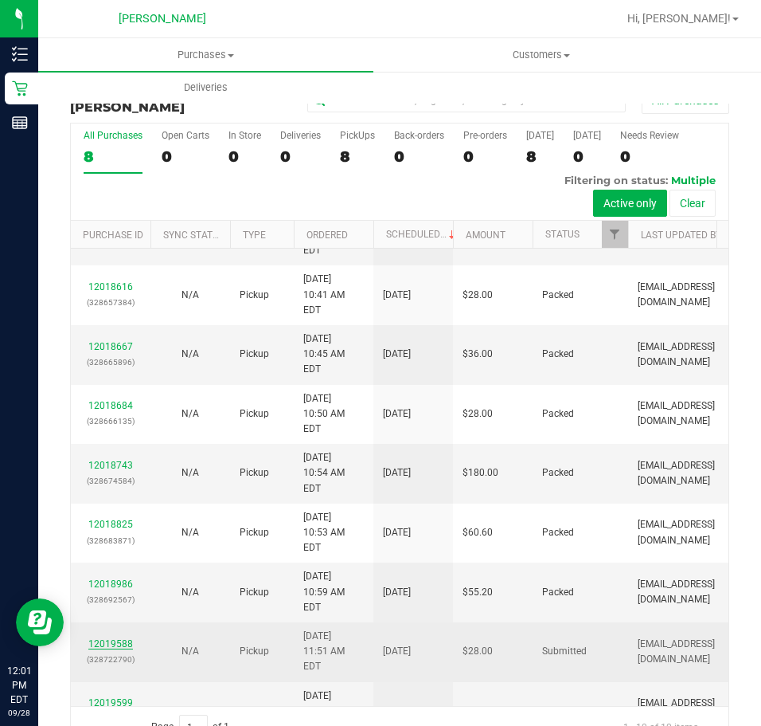
click at [125, 638] on link "12019588" at bounding box center [110, 643] width 45 height 11
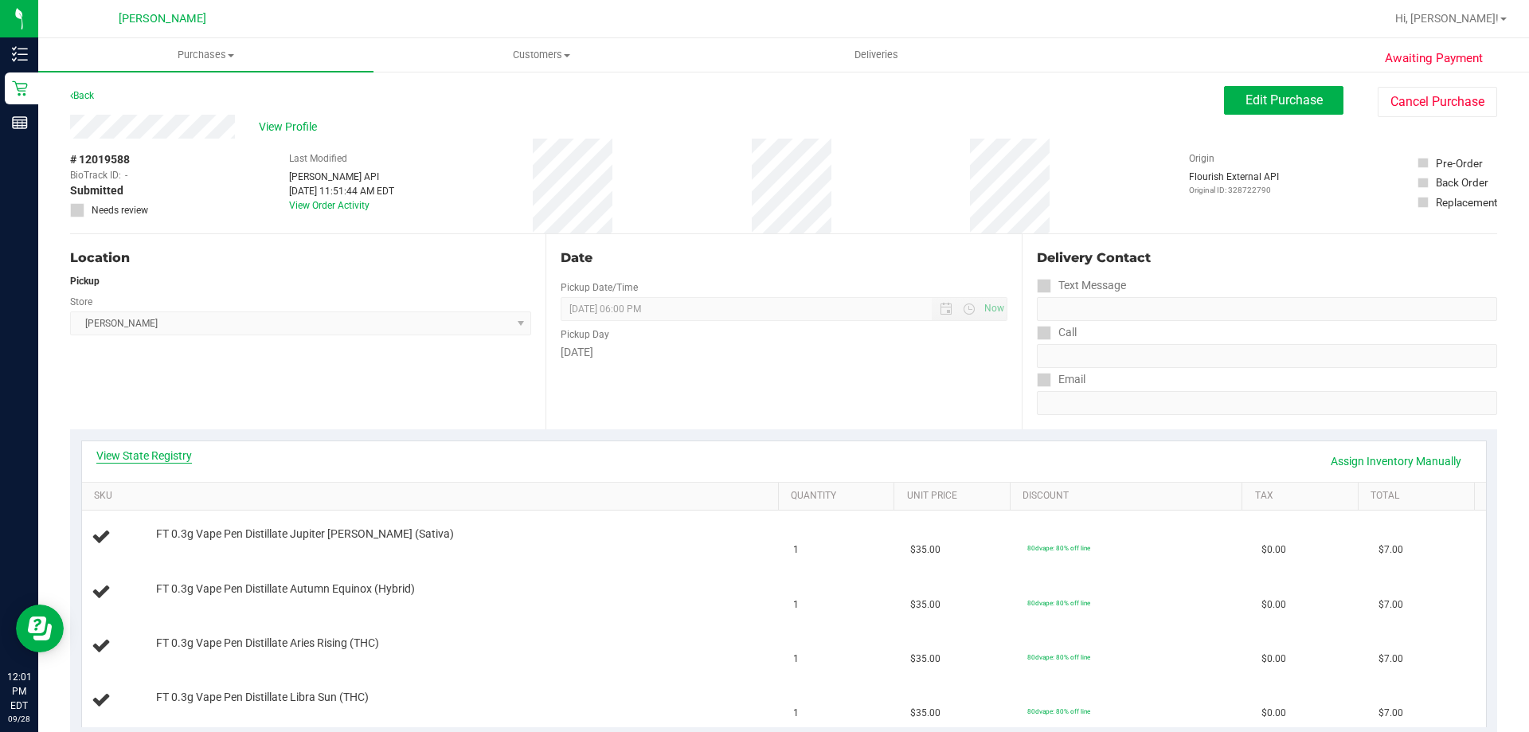
click at [153, 452] on link "View State Registry" at bounding box center [144, 456] width 96 height 16
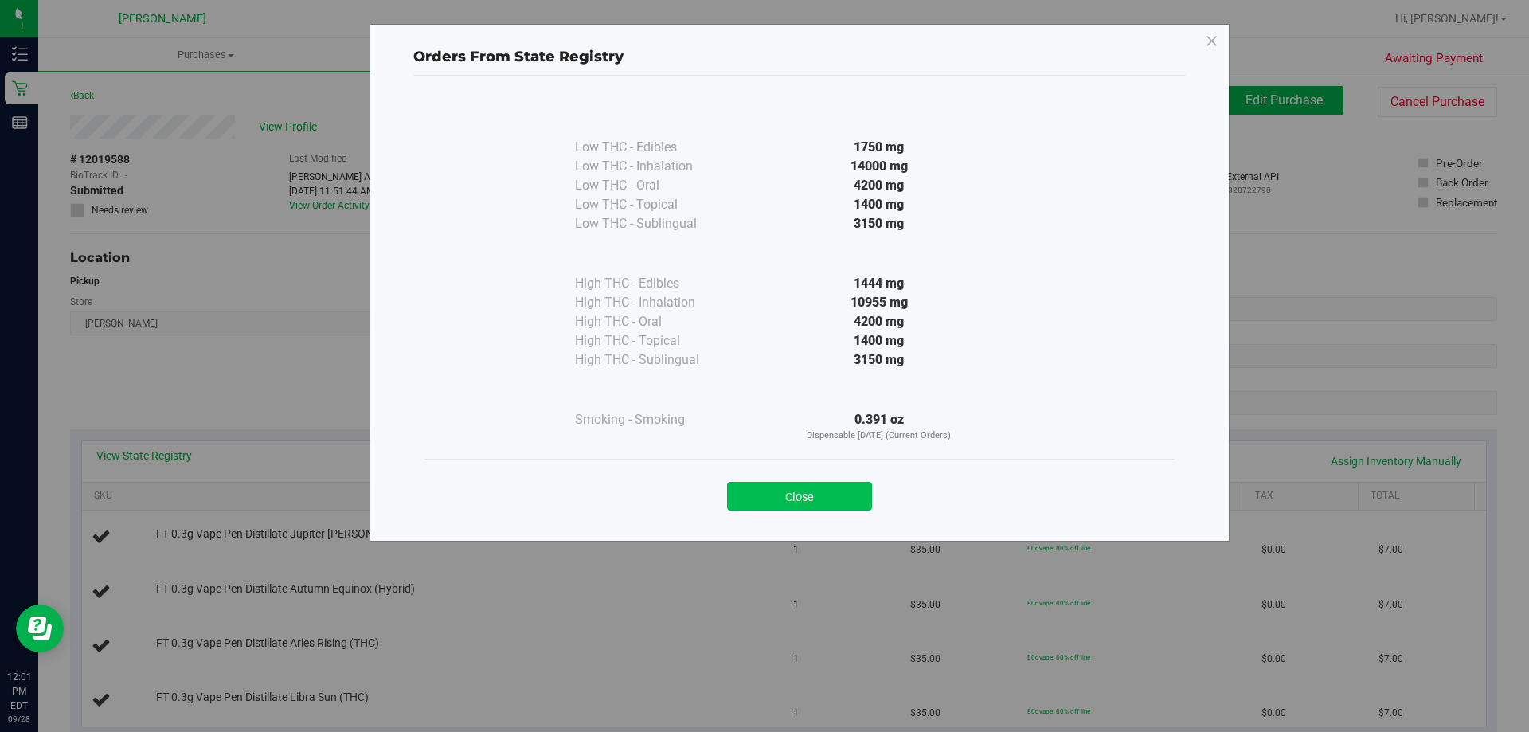
click at [808, 504] on button "Close" at bounding box center [799, 496] width 145 height 29
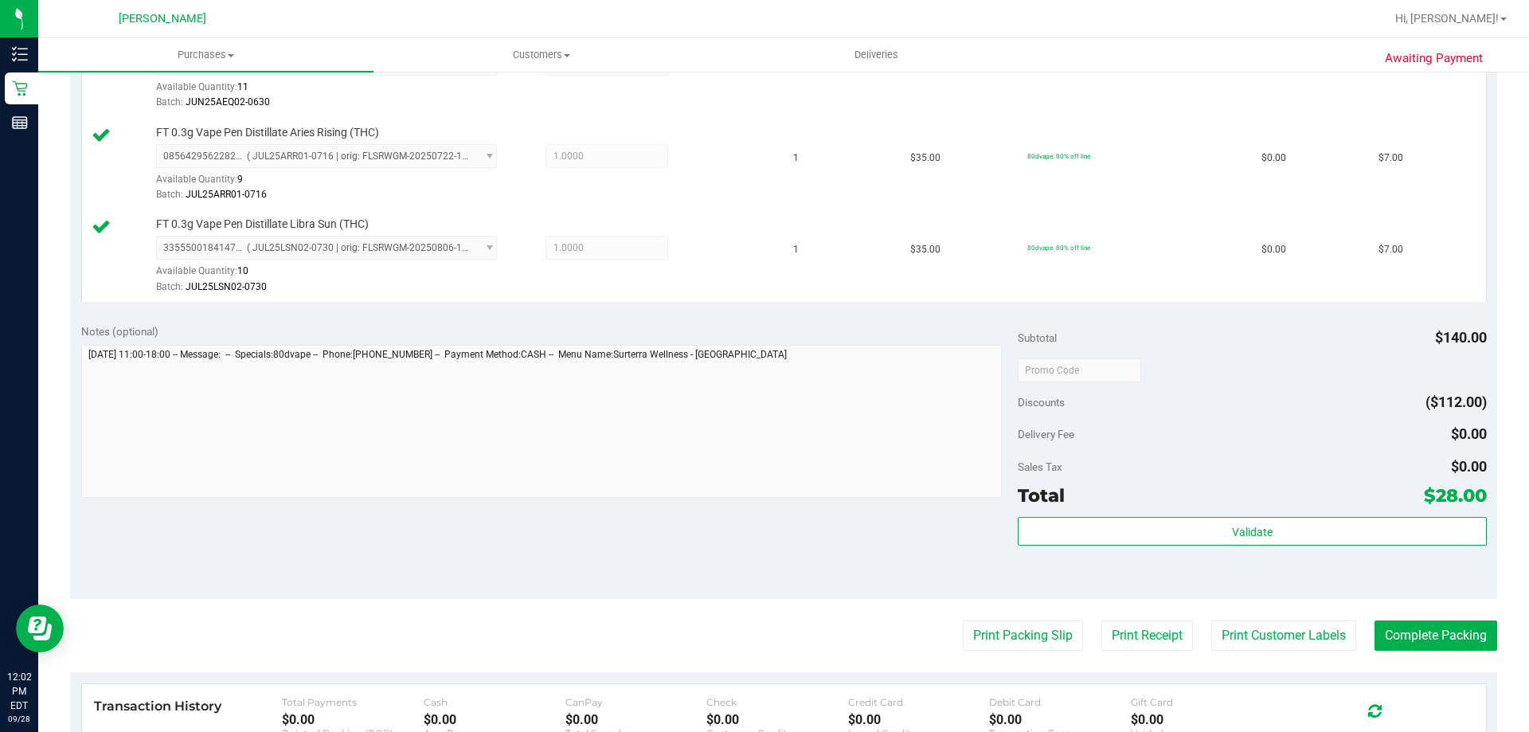
scroll to position [847, 0]
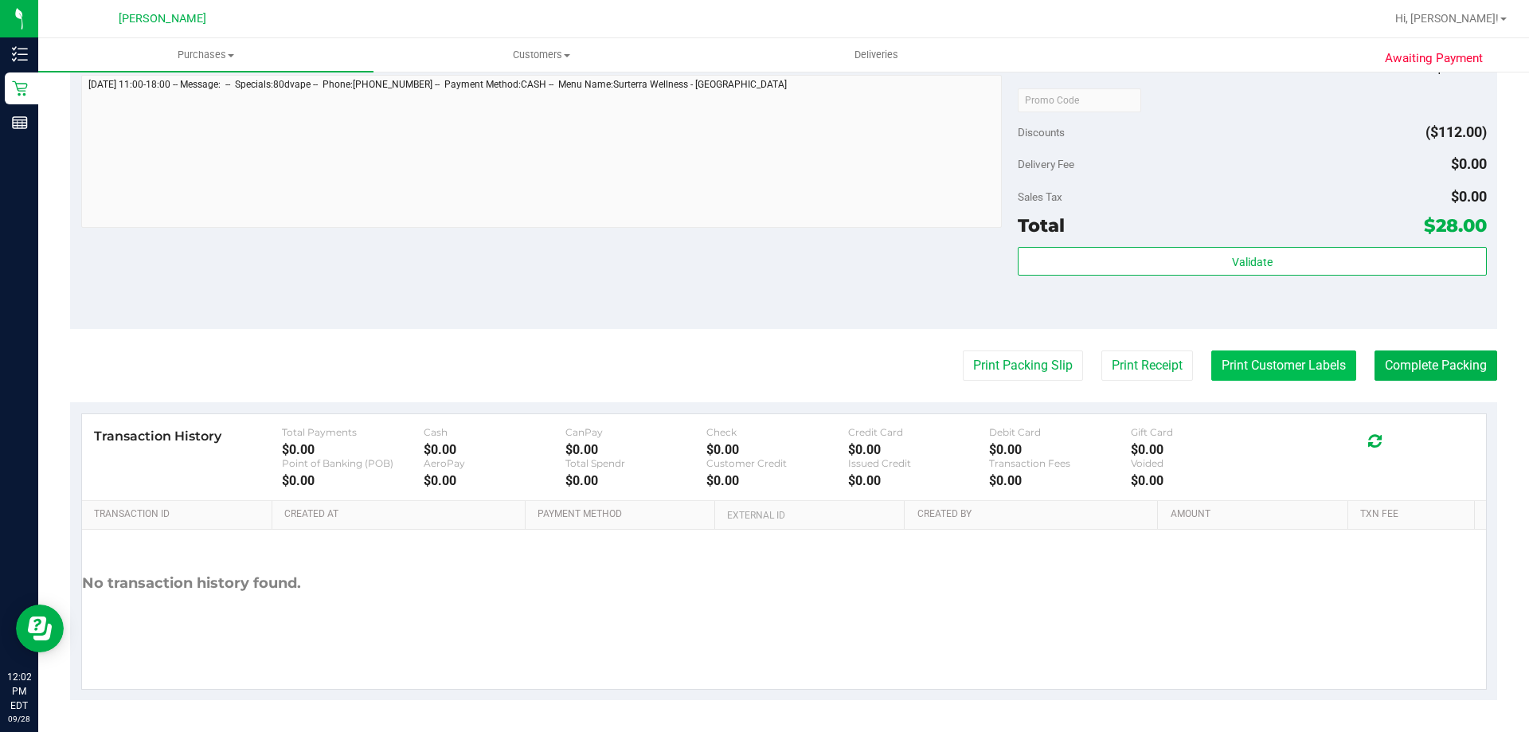
click at [1221, 370] on button "Print Customer Labels" at bounding box center [1283, 365] width 145 height 30
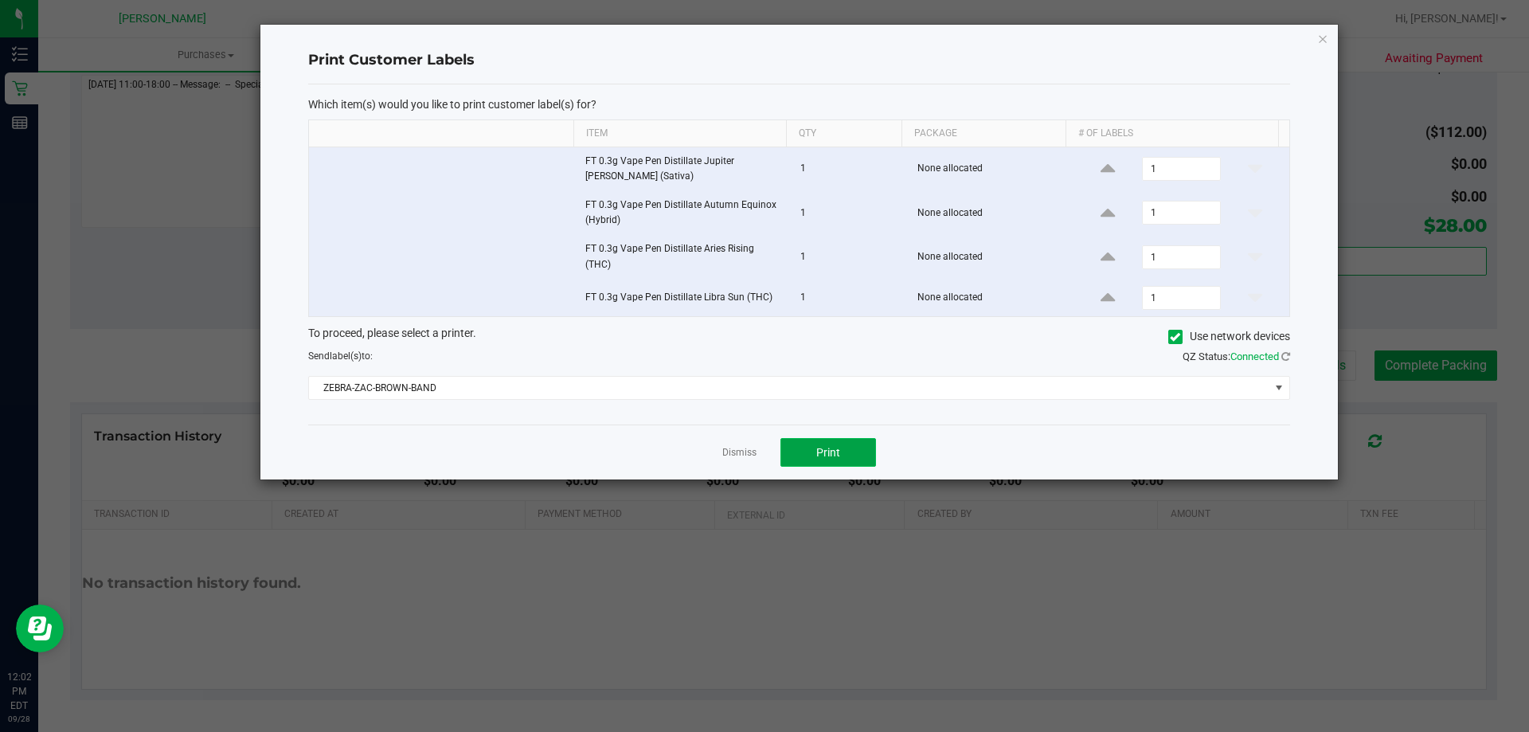
click at [817, 448] on span "Print" at bounding box center [828, 452] width 24 height 13
click at [741, 458] on link "Dismiss" at bounding box center [739, 453] width 34 height 14
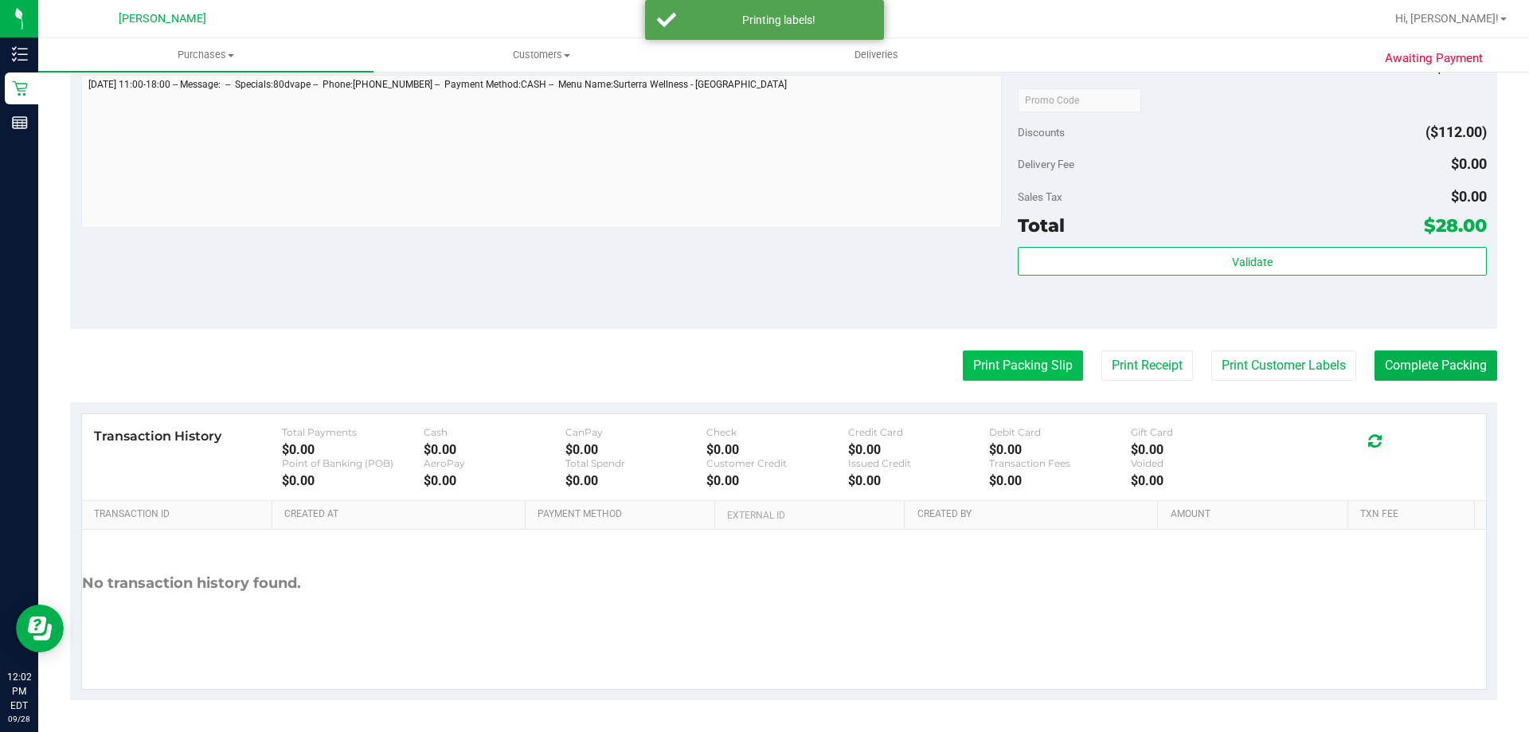
click at [1009, 354] on button "Print Packing Slip" at bounding box center [1023, 365] width 120 height 30
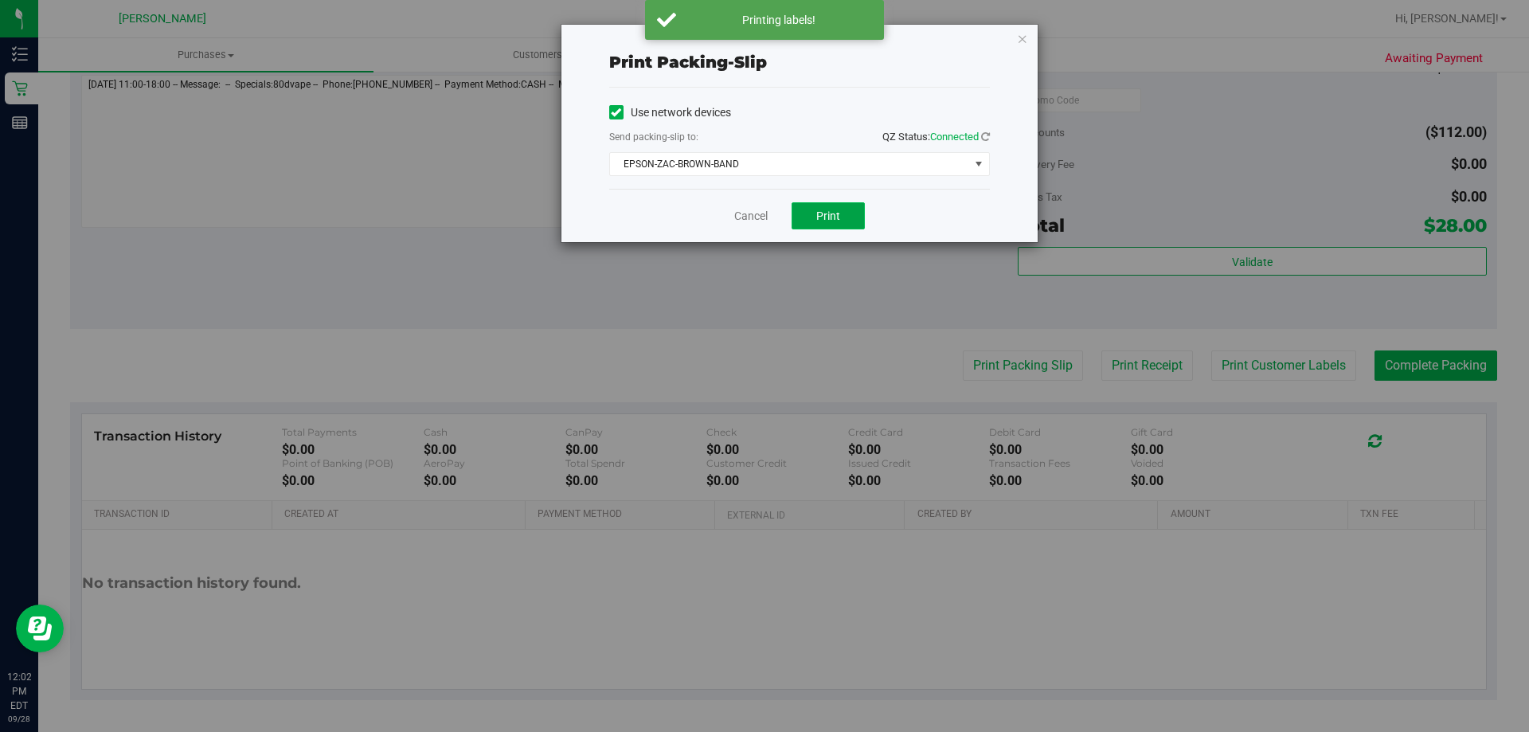
click at [841, 212] on button "Print" at bounding box center [828, 215] width 73 height 27
click at [739, 219] on link "Cancel" at bounding box center [750, 216] width 33 height 17
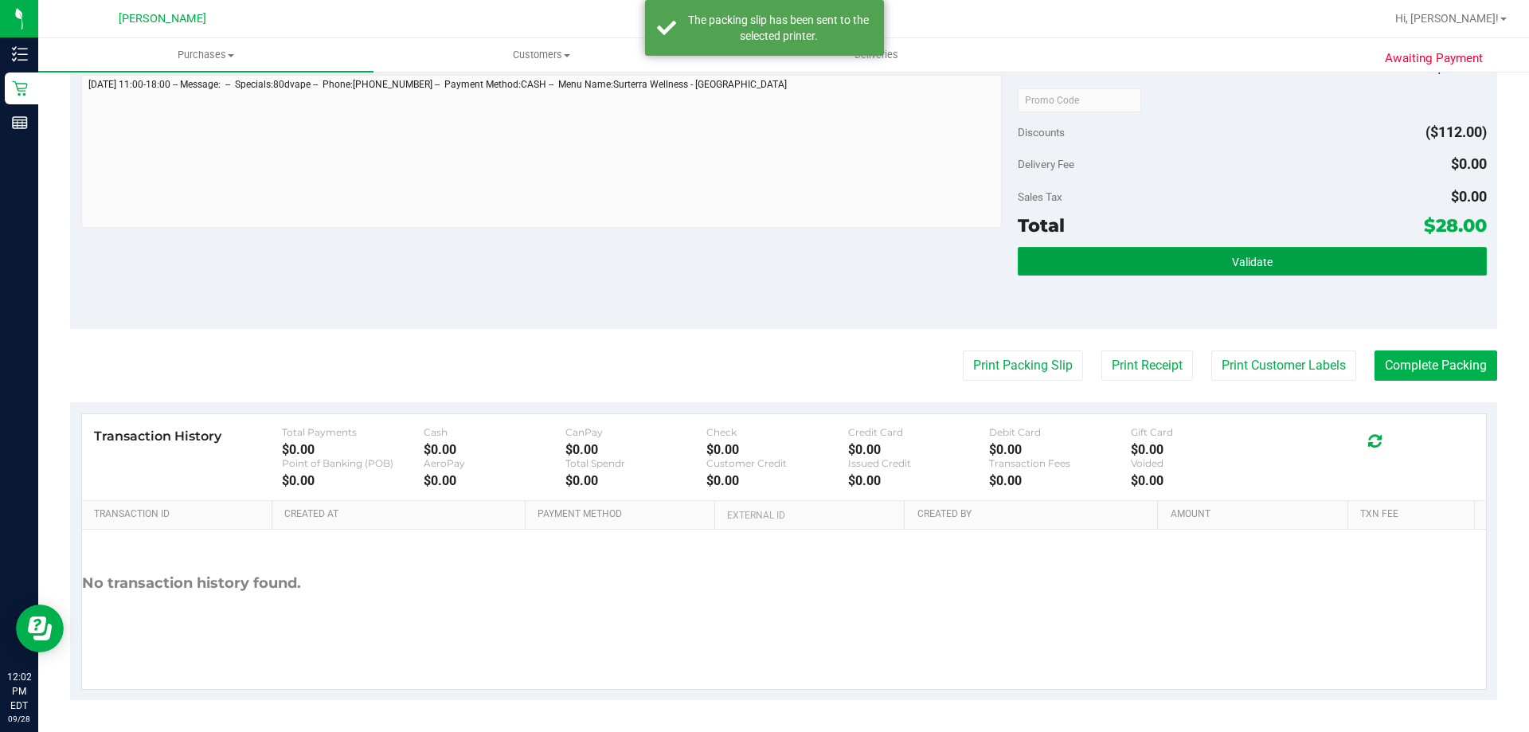
click at [1176, 268] on button "Validate" at bounding box center [1252, 261] width 468 height 29
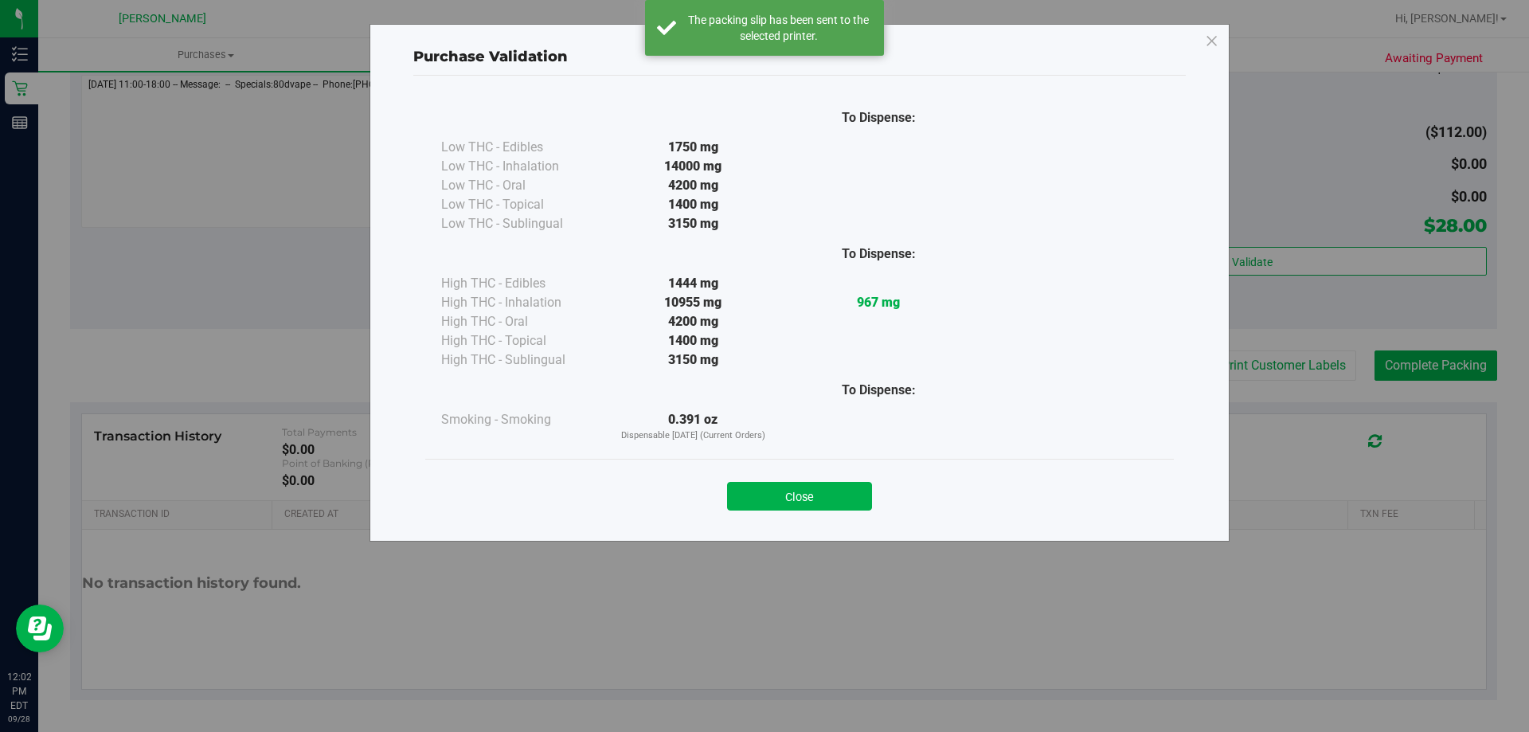
click at [839, 490] on button "Close" at bounding box center [799, 496] width 145 height 29
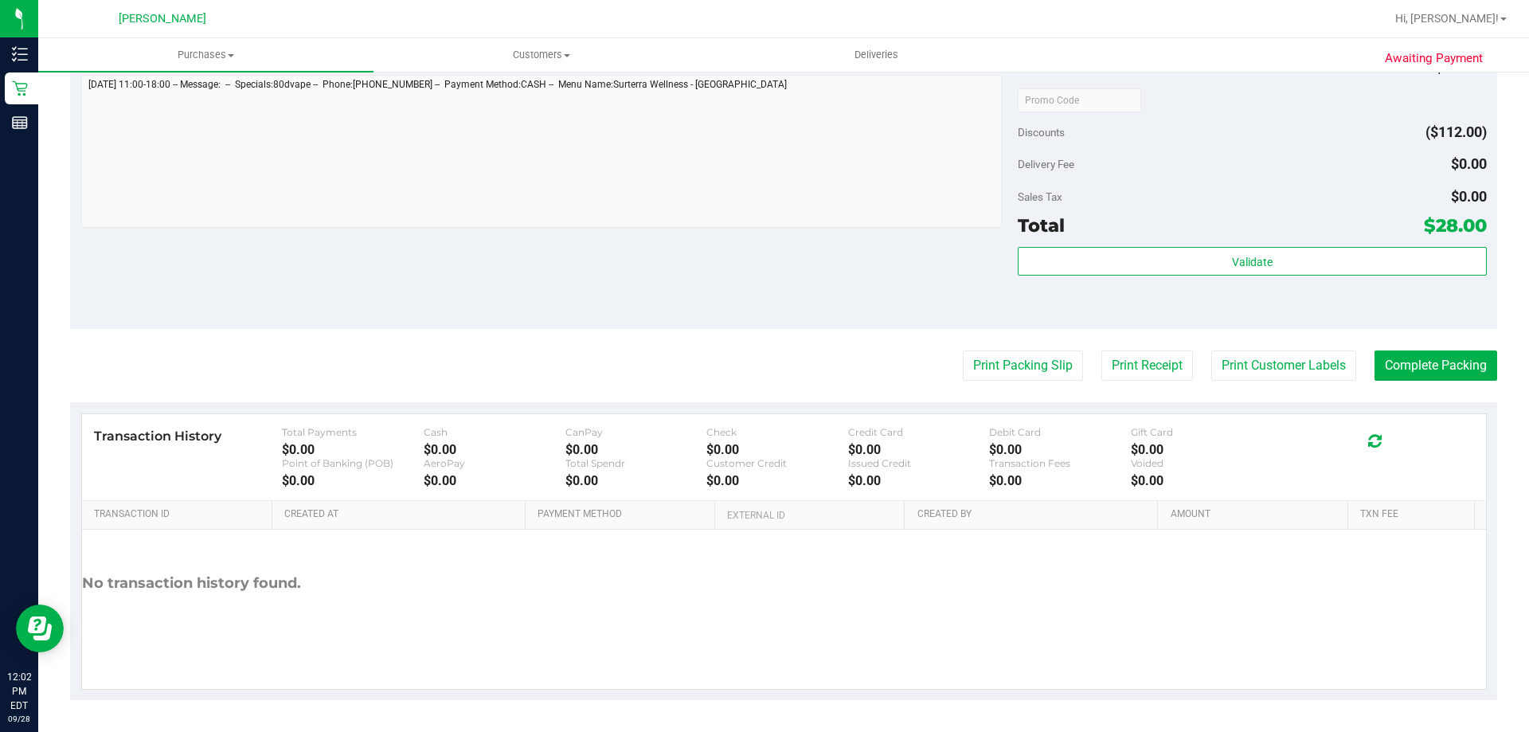
click at [930, 307] on div "Notes (optional) Subtotal $140.00 Discounts ($112.00) Delivery Fee $0.00 Sales …" at bounding box center [783, 185] width 1427 height 287
click at [1421, 367] on button "Complete Packing" at bounding box center [1436, 365] width 123 height 30
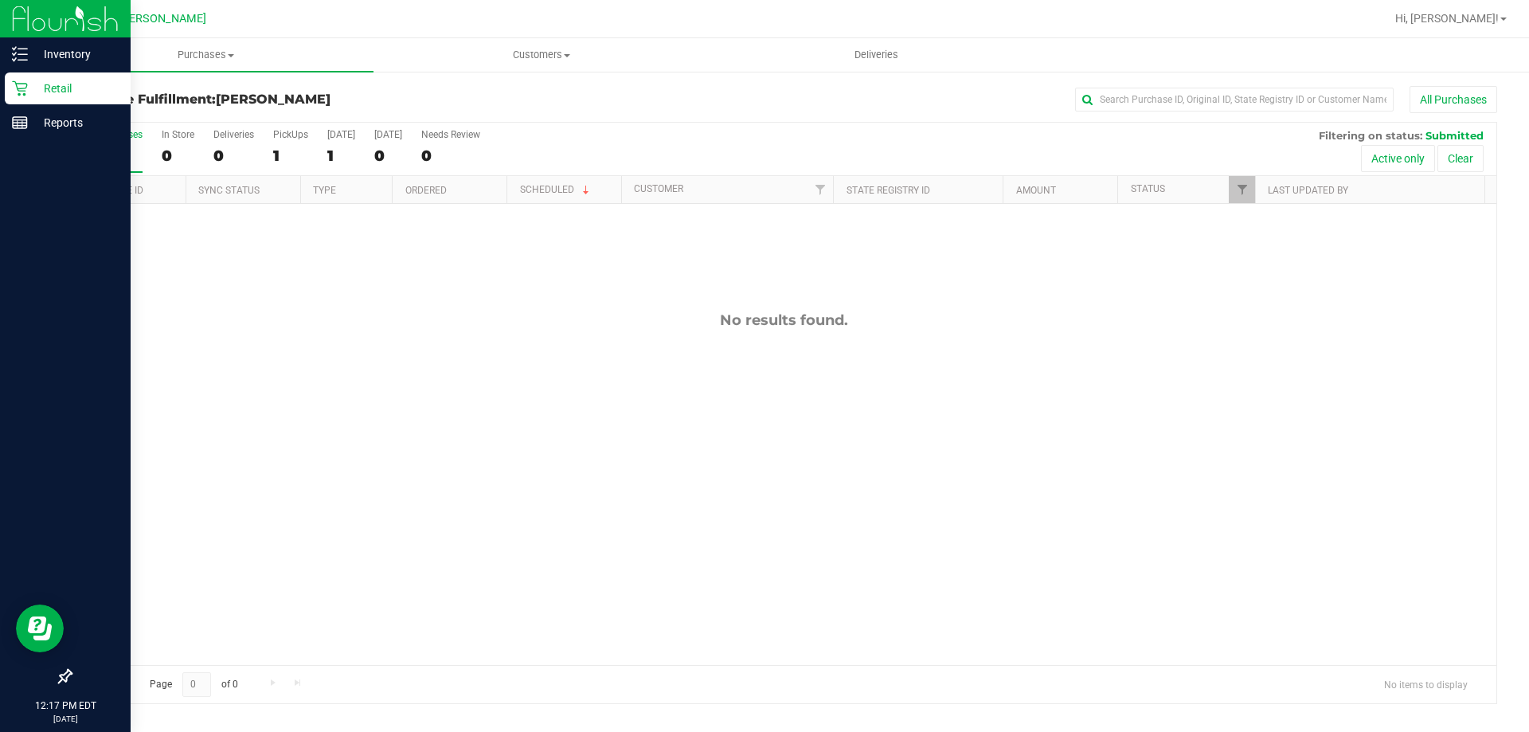
click at [22, 88] on icon at bounding box center [20, 88] width 16 height 16
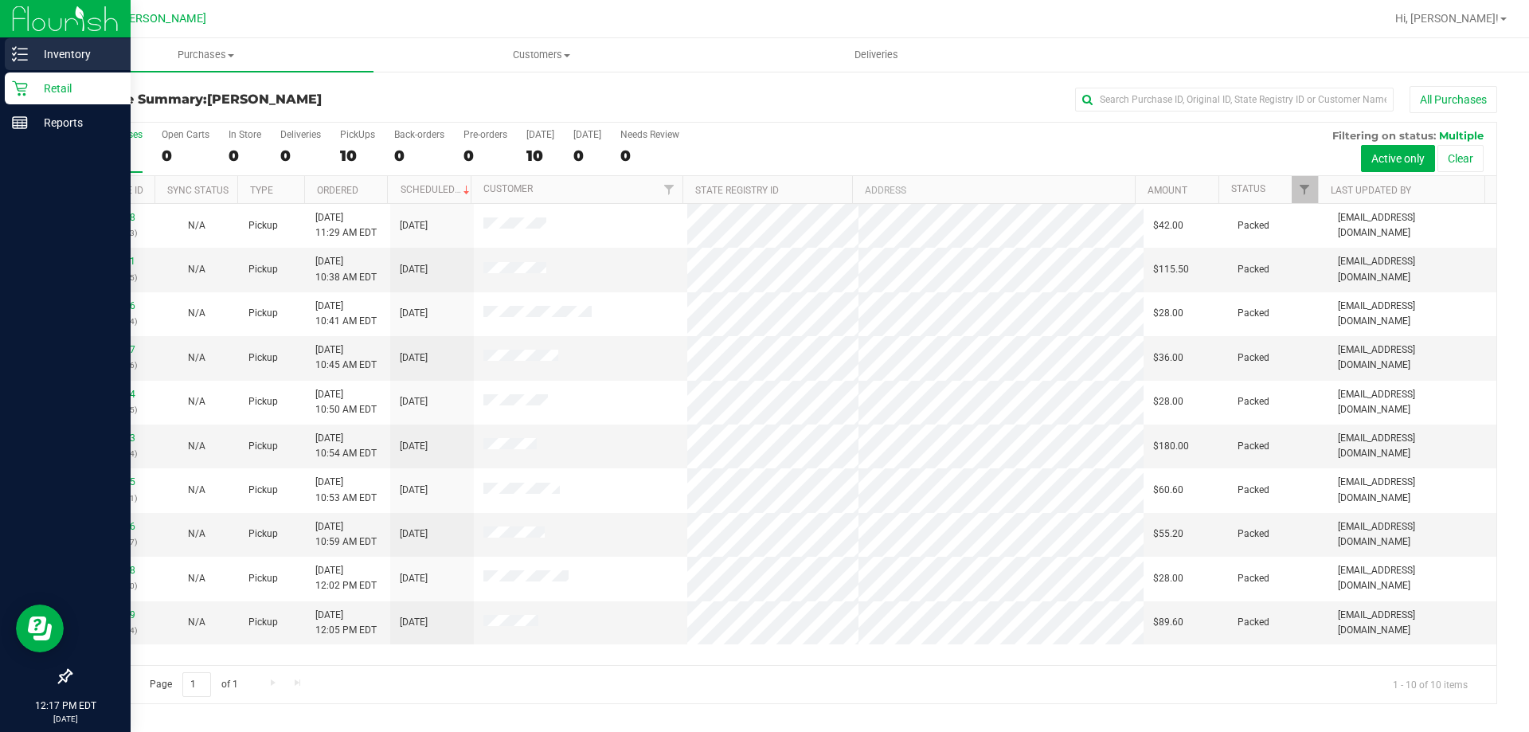
click at [18, 57] on icon at bounding box center [20, 54] width 16 height 16
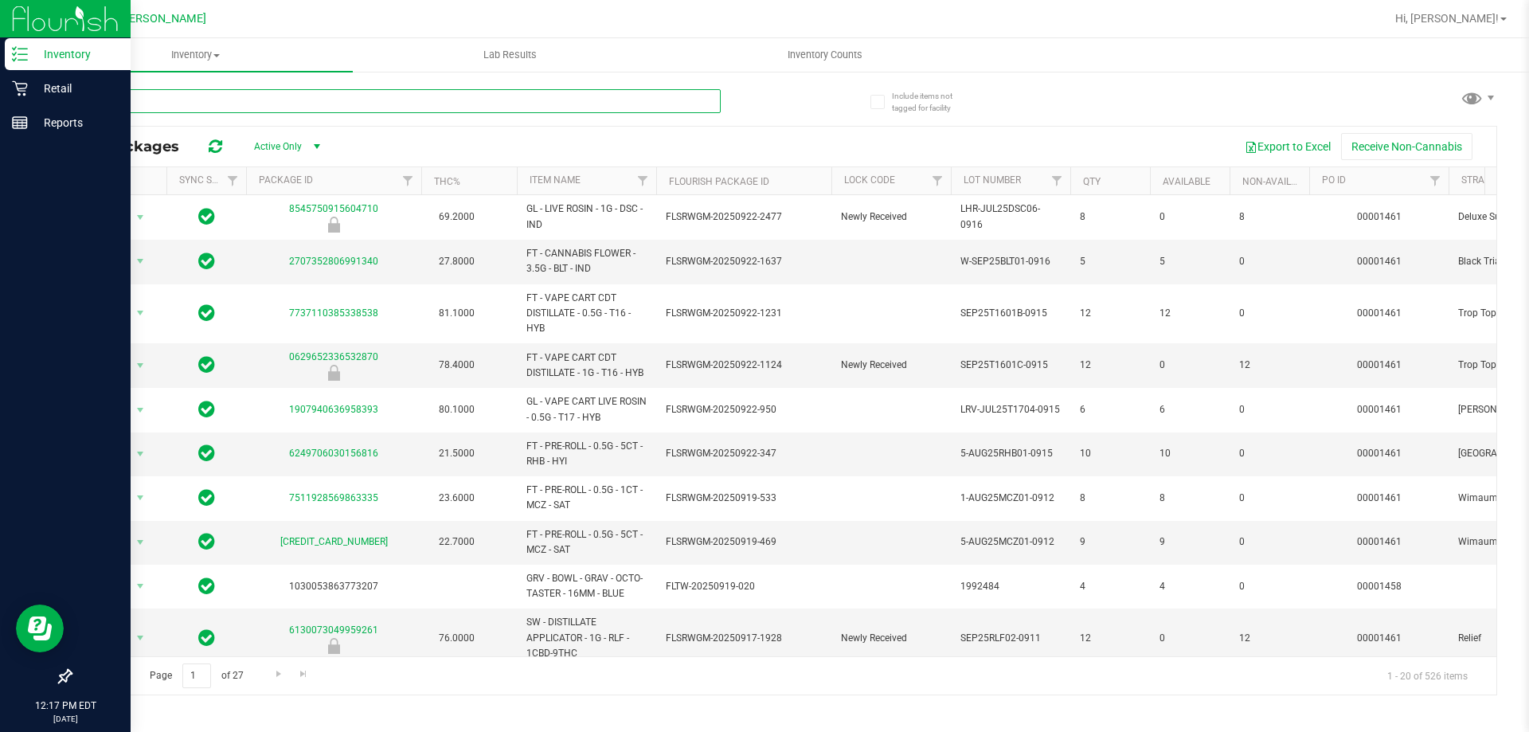
click at [153, 111] on input "text" at bounding box center [395, 101] width 651 height 24
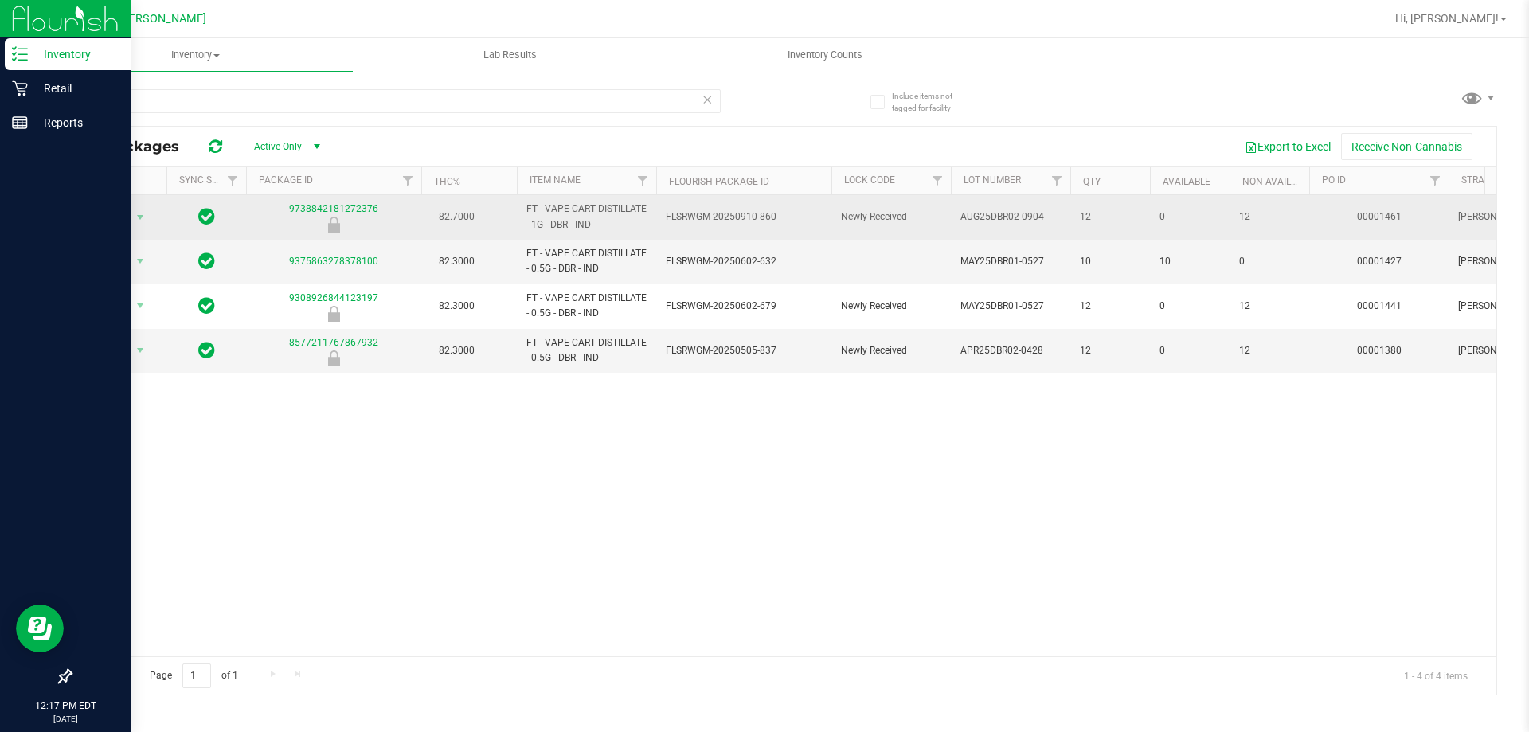
click at [496, 209] on td "82.7000" at bounding box center [469, 217] width 96 height 45
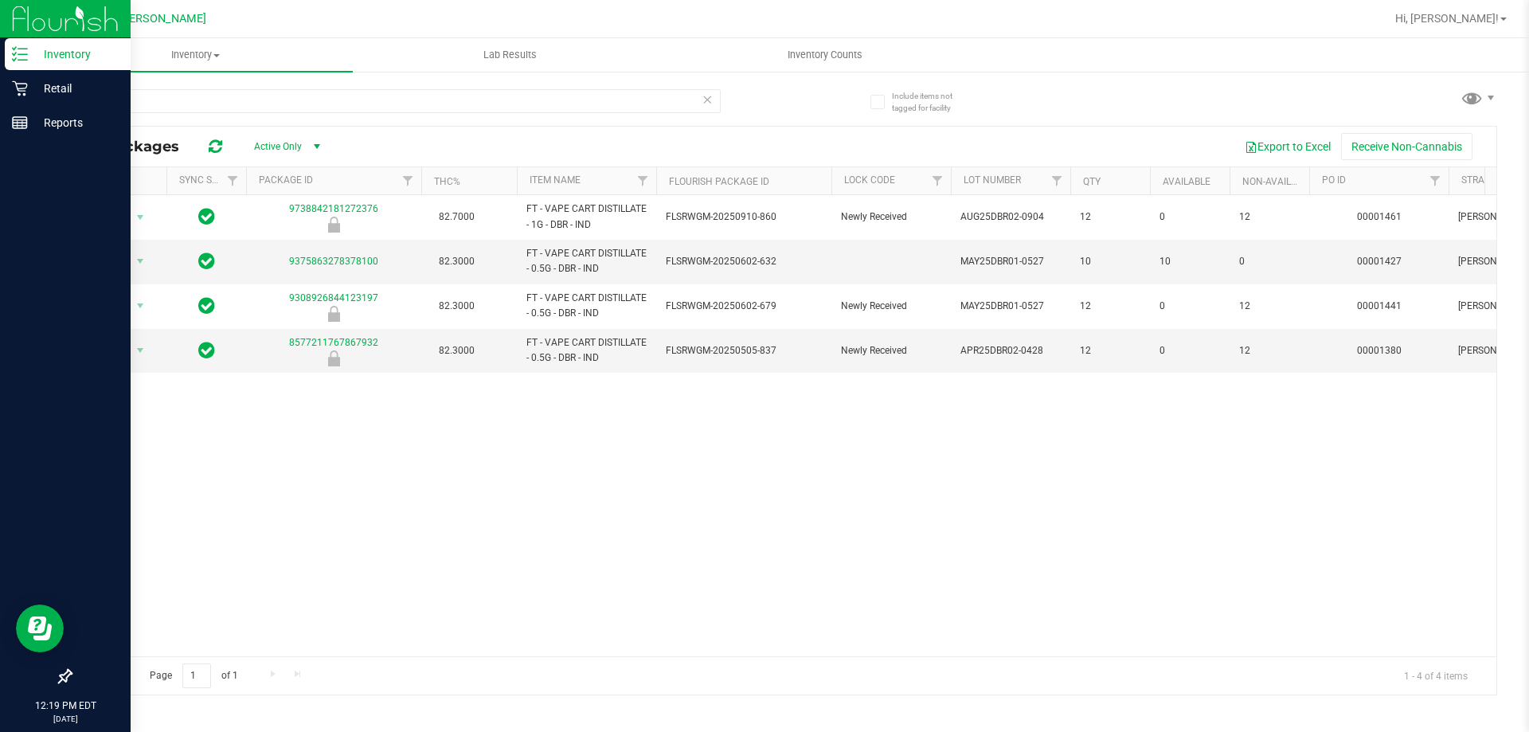
click at [321, 115] on div "dbr" at bounding box center [395, 107] width 651 height 37
drag, startPoint x: 287, startPoint y: 100, endPoint x: 0, endPoint y: 276, distance: 336.9
click at [0, 256] on div "Inventory Retail Reports 12:19 PM EDT 09/28/2025 09/28 Summerfield WC Hi, Dane!…" at bounding box center [764, 366] width 1529 height 732
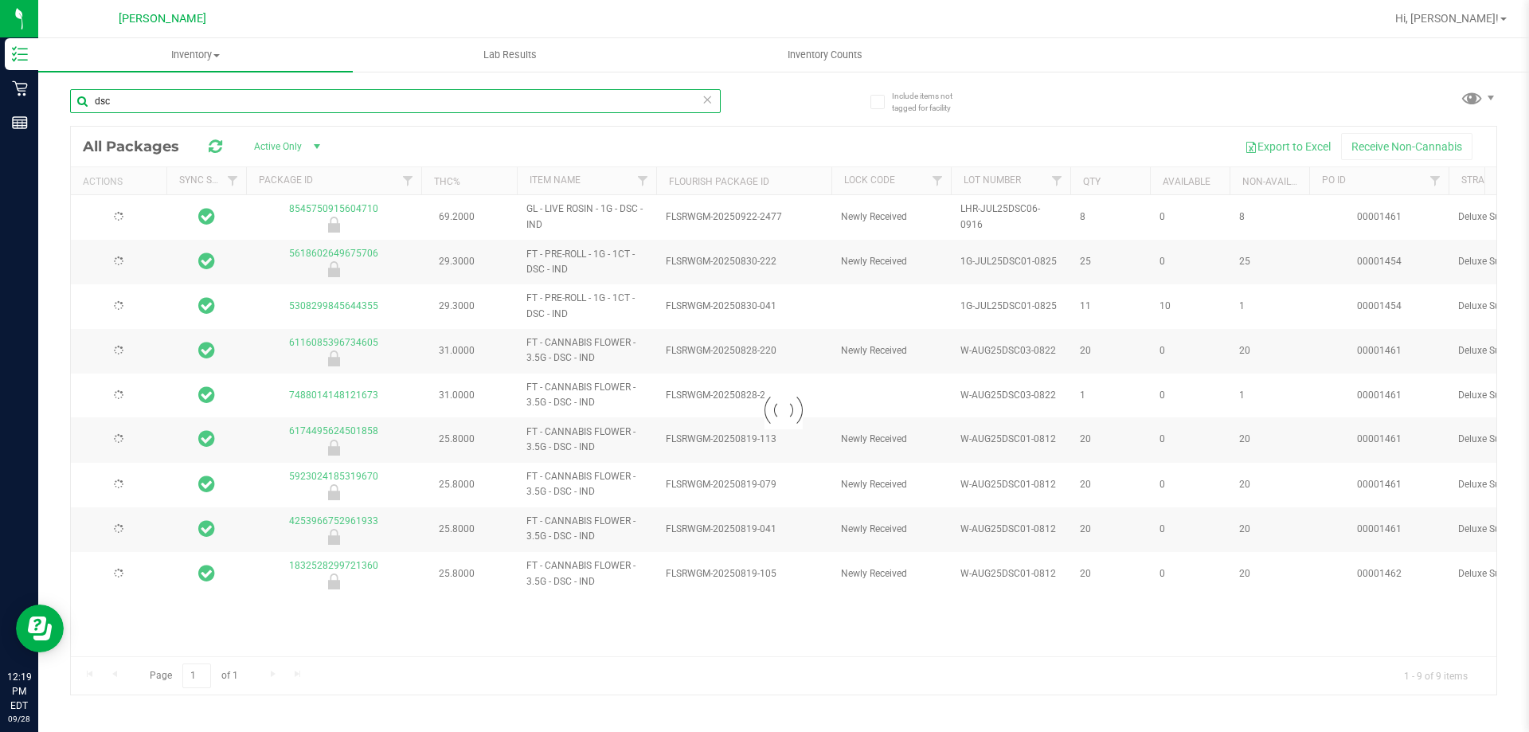
click at [165, 100] on input "dsc" at bounding box center [395, 101] width 651 height 24
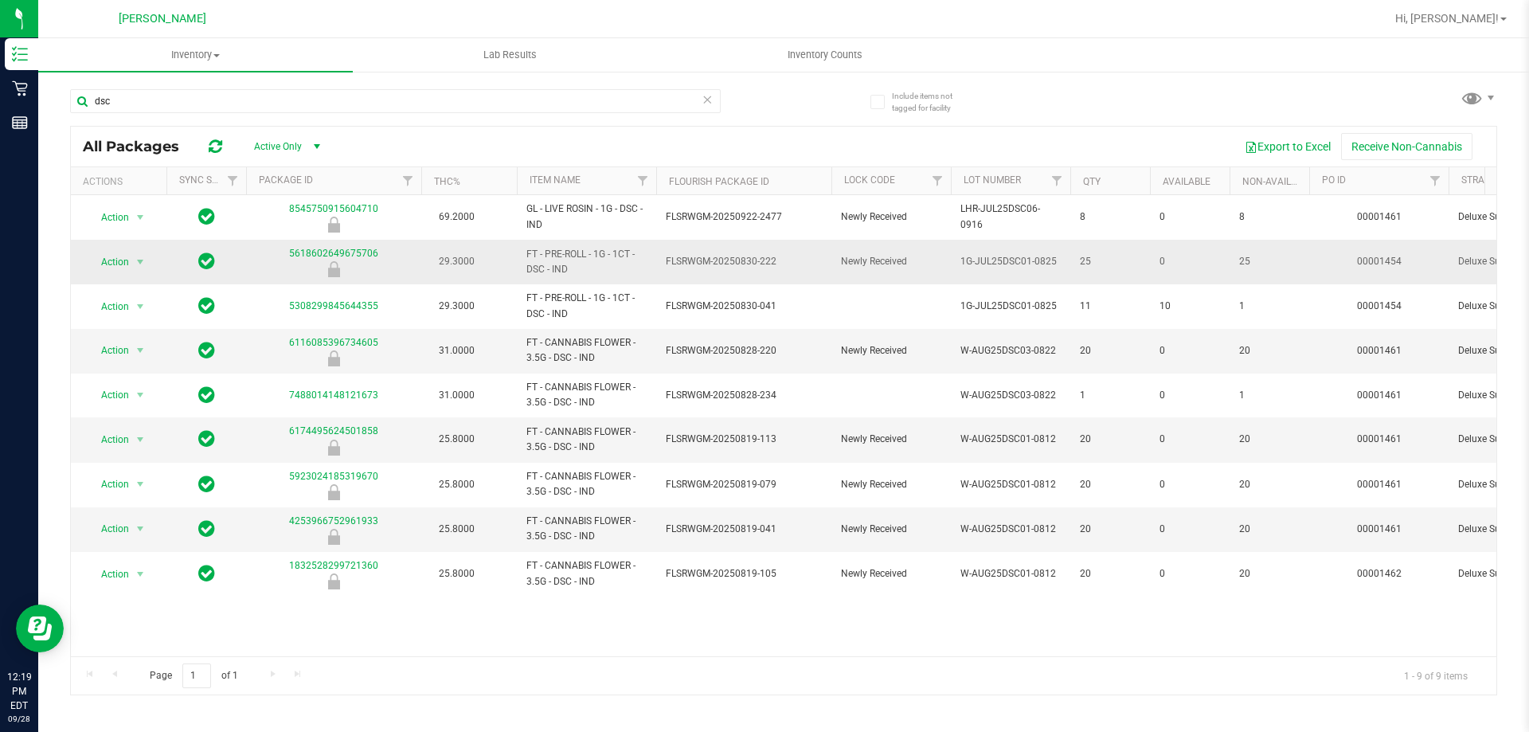
click at [577, 256] on span "FT - PRE-ROLL - 1G - 1CT - DSC - IND" at bounding box center [586, 262] width 120 height 30
drag, startPoint x: 205, startPoint y: 96, endPoint x: 115, endPoint y: 95, distance: 90.0
click at [147, 96] on input "dsc" at bounding box center [395, 101] width 651 height 24
type input "d"
type input "fic"
